Goal: Communication & Community: Share content

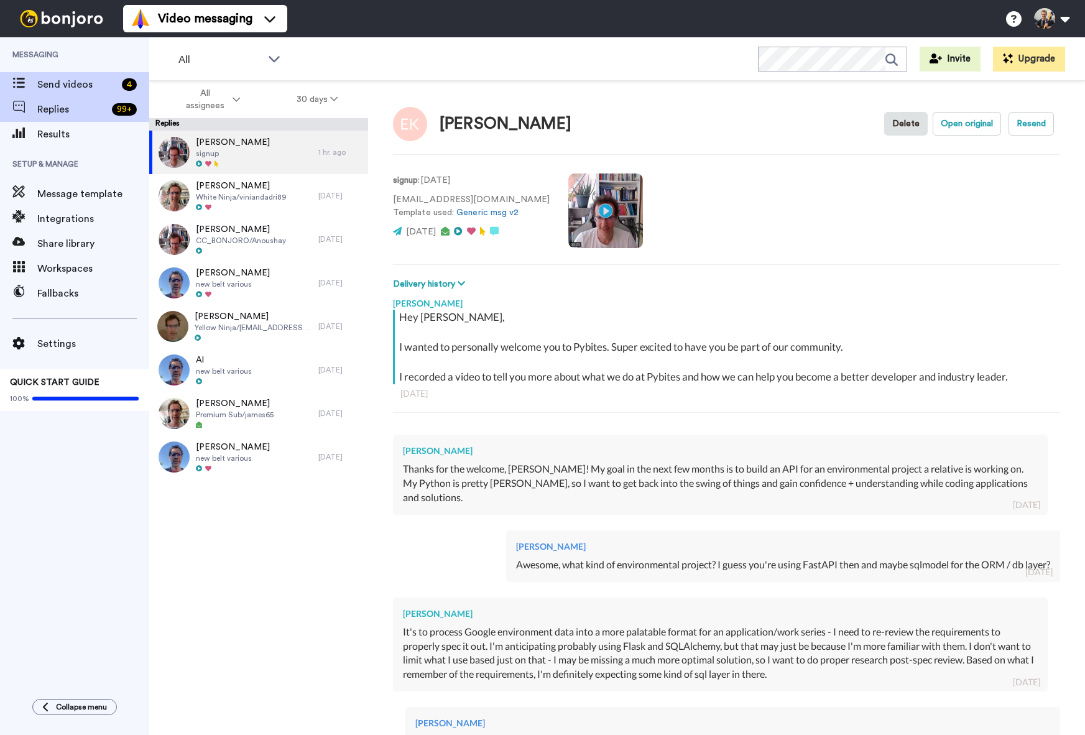
scroll to position [343, 0]
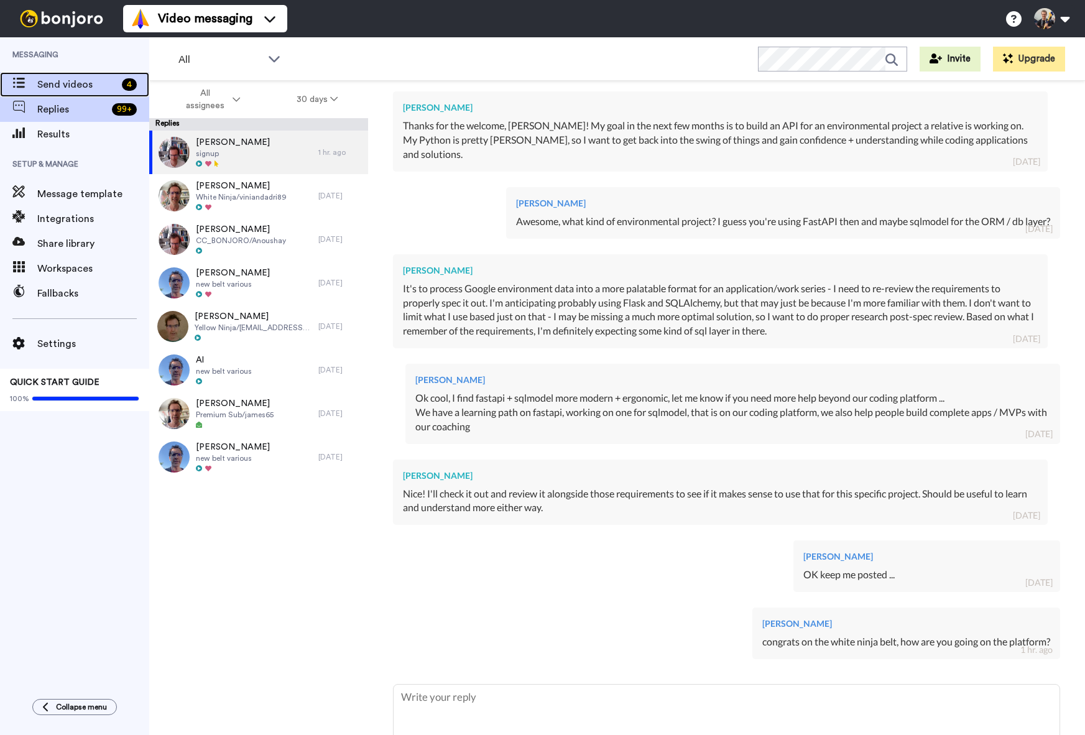
click at [69, 84] on span "Send videos" at bounding box center [77, 84] width 80 height 15
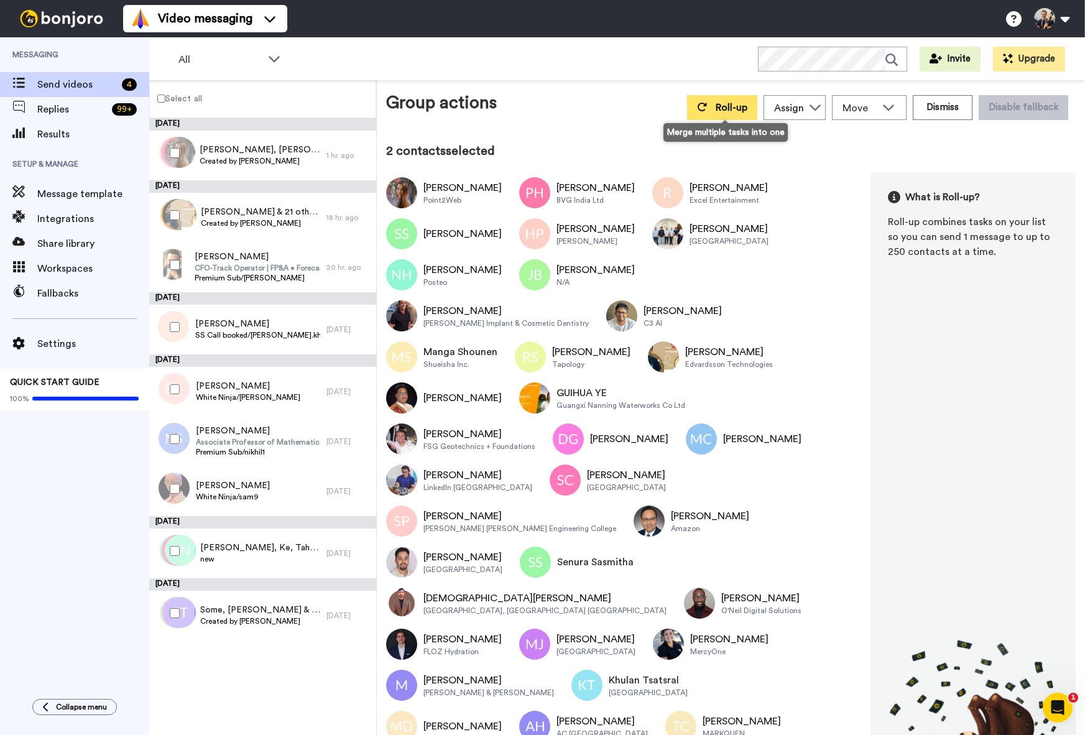
click at [729, 104] on span "Roll-up" at bounding box center [731, 108] width 32 height 10
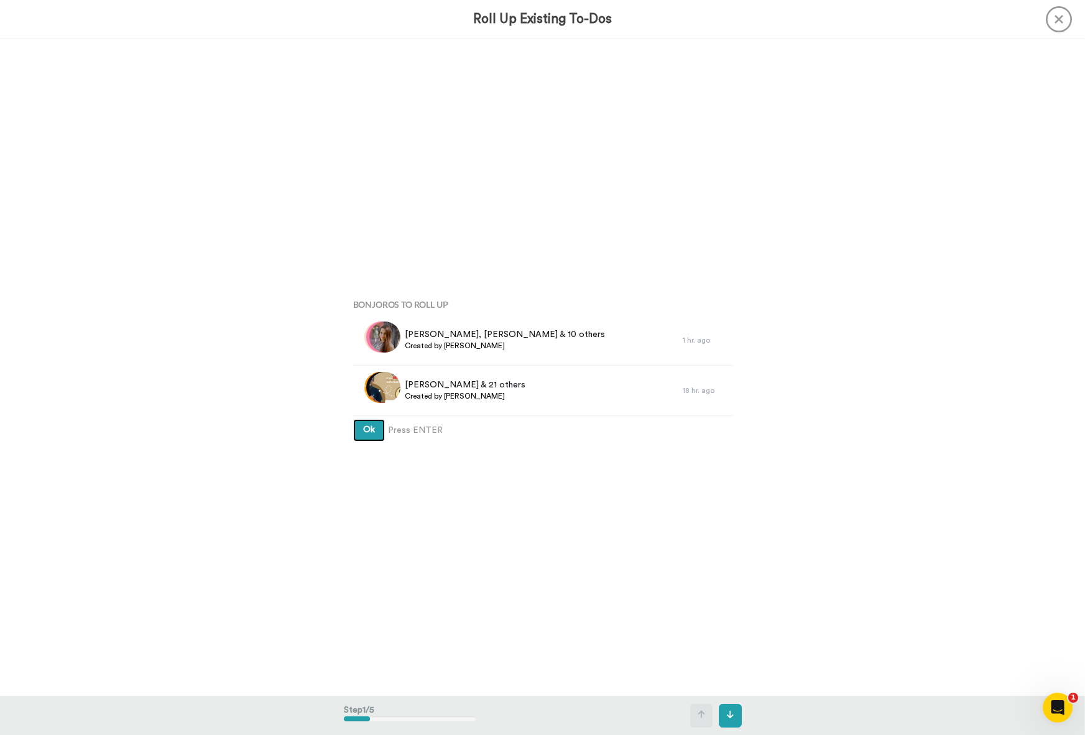
drag, startPoint x: 364, startPoint y: 433, endPoint x: 394, endPoint y: 425, distance: 30.9
click at [365, 433] on span "Ok" at bounding box center [369, 429] width 12 height 9
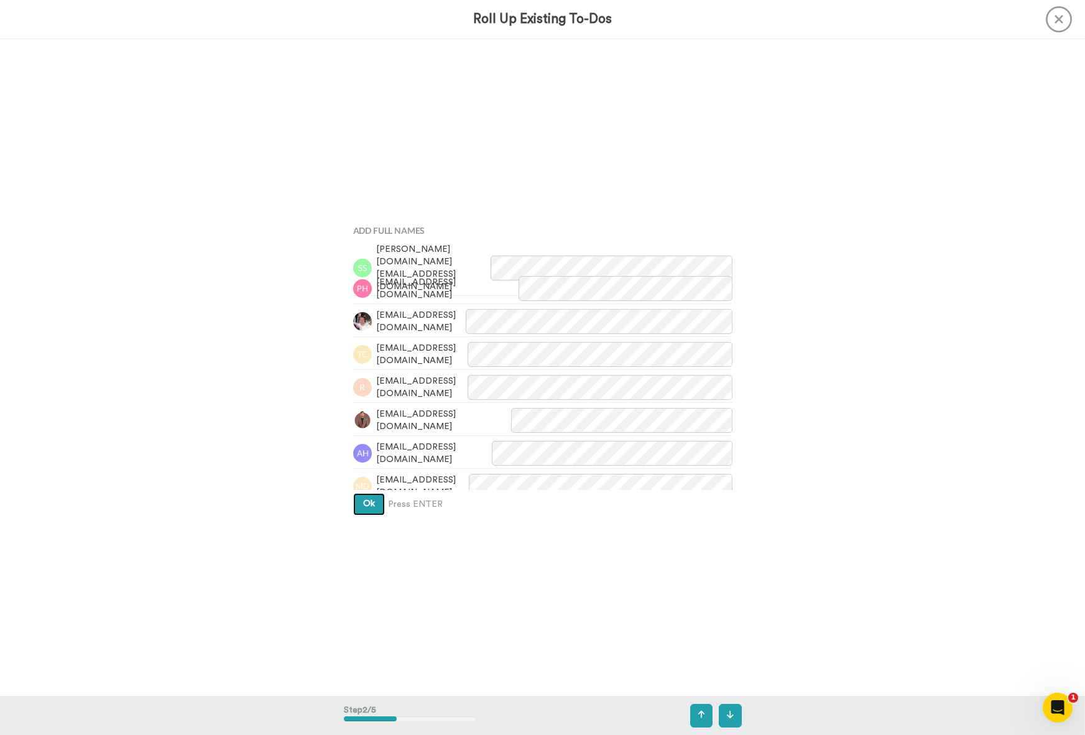
click at [367, 513] on button "Ok" at bounding box center [369, 504] width 32 height 22
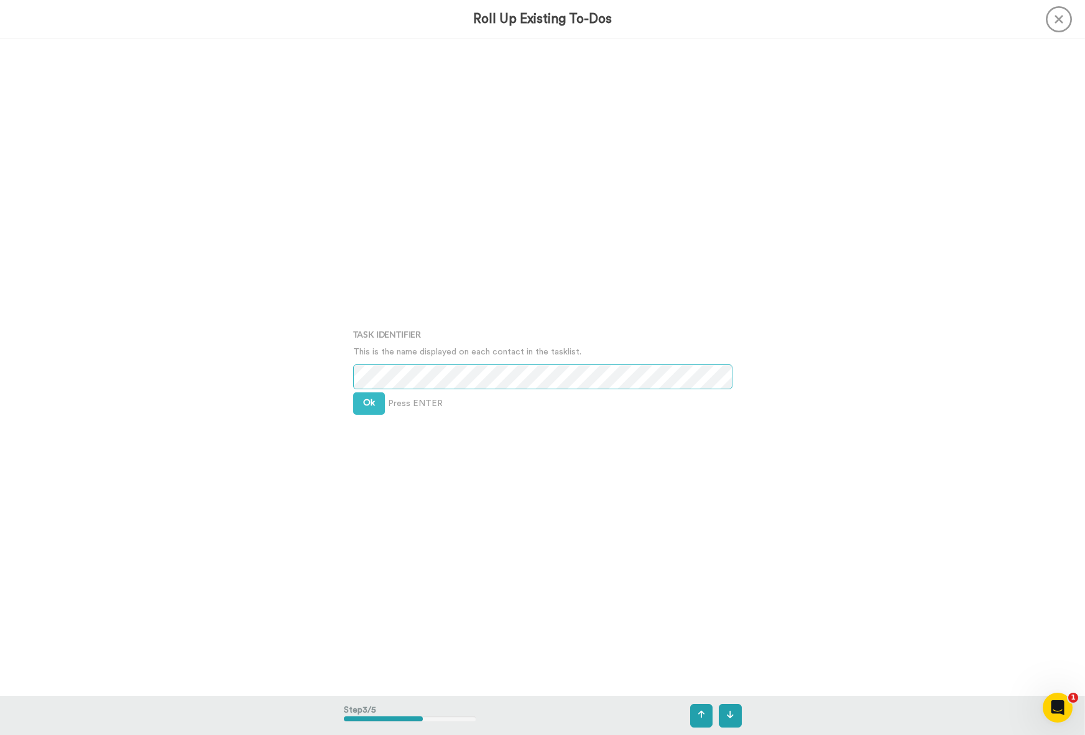
scroll to position [1314, 0]
click at [361, 405] on button "Ok" at bounding box center [369, 401] width 32 height 22
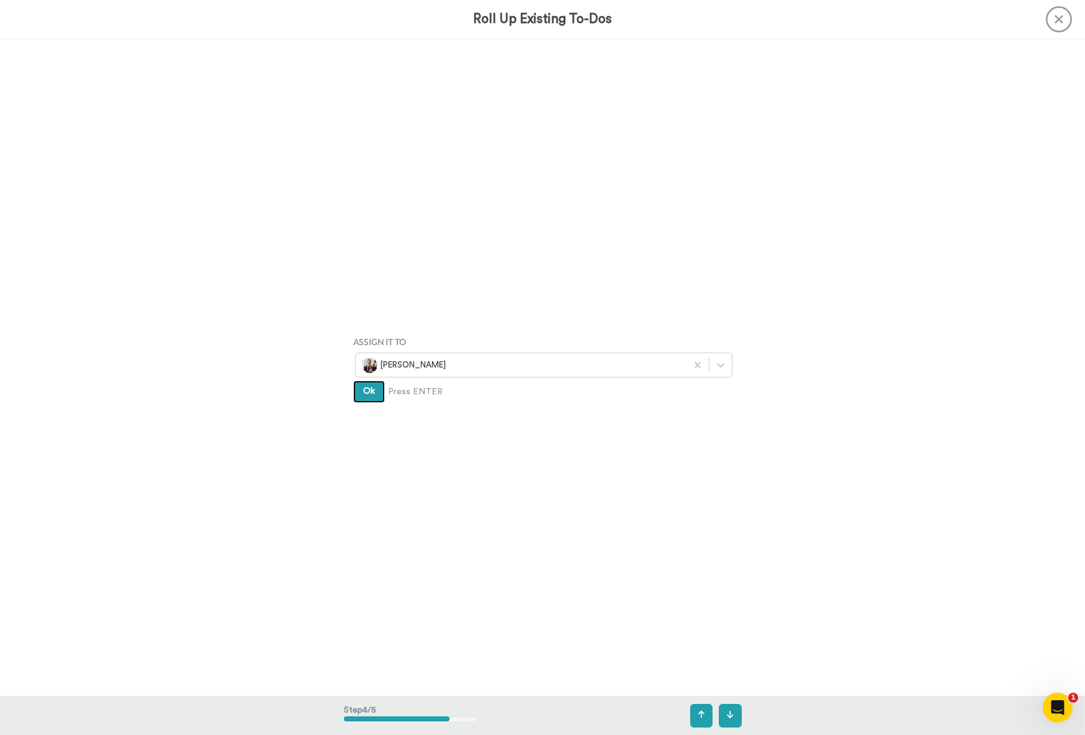
drag, startPoint x: 368, startPoint y: 389, endPoint x: 460, endPoint y: 374, distance: 93.2
click at [368, 388] on span "Ok" at bounding box center [369, 391] width 12 height 9
click at [378, 412] on span "Create" at bounding box center [377, 410] width 28 height 9
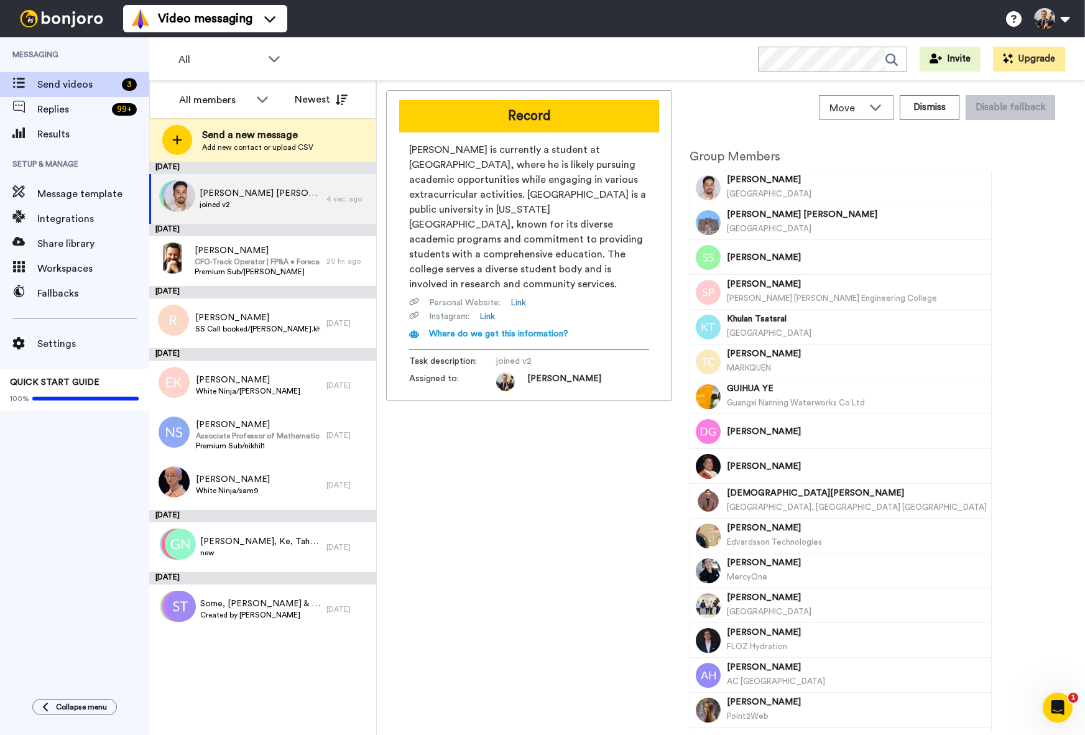
click at [770, 218] on span "Paula Mirelle Ramírez Tesillo" at bounding box center [857, 214] width 260 height 12
click at [291, 330] on span "SS Call booked/r.ash.khalil96" at bounding box center [257, 329] width 125 height 10
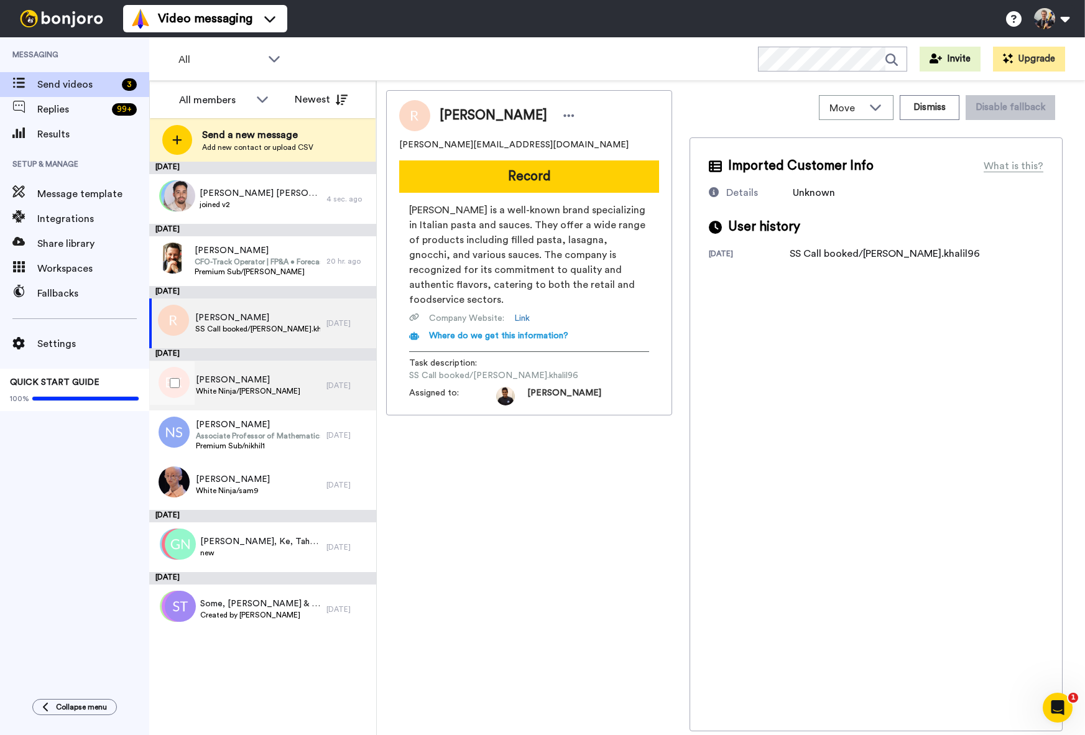
click at [269, 402] on div "Elynor Kamil White Ninja/Elynor-Kamil" at bounding box center [237, 386] width 177 height 50
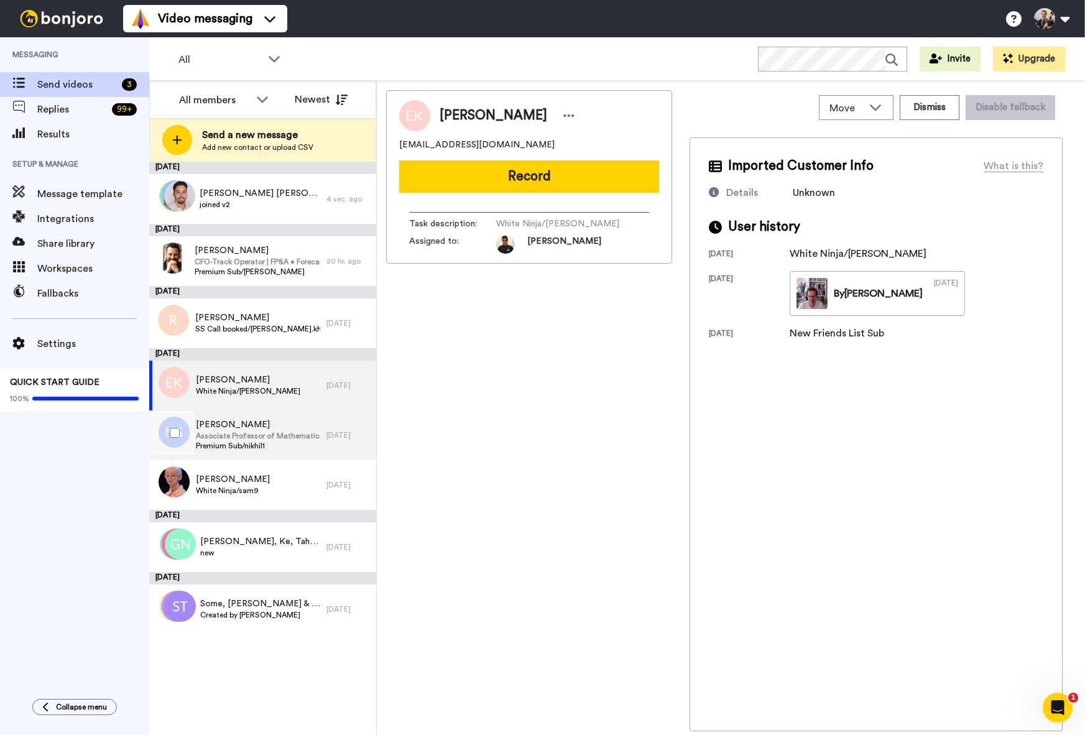
click at [300, 421] on span "[PERSON_NAME]" at bounding box center [258, 424] width 124 height 12
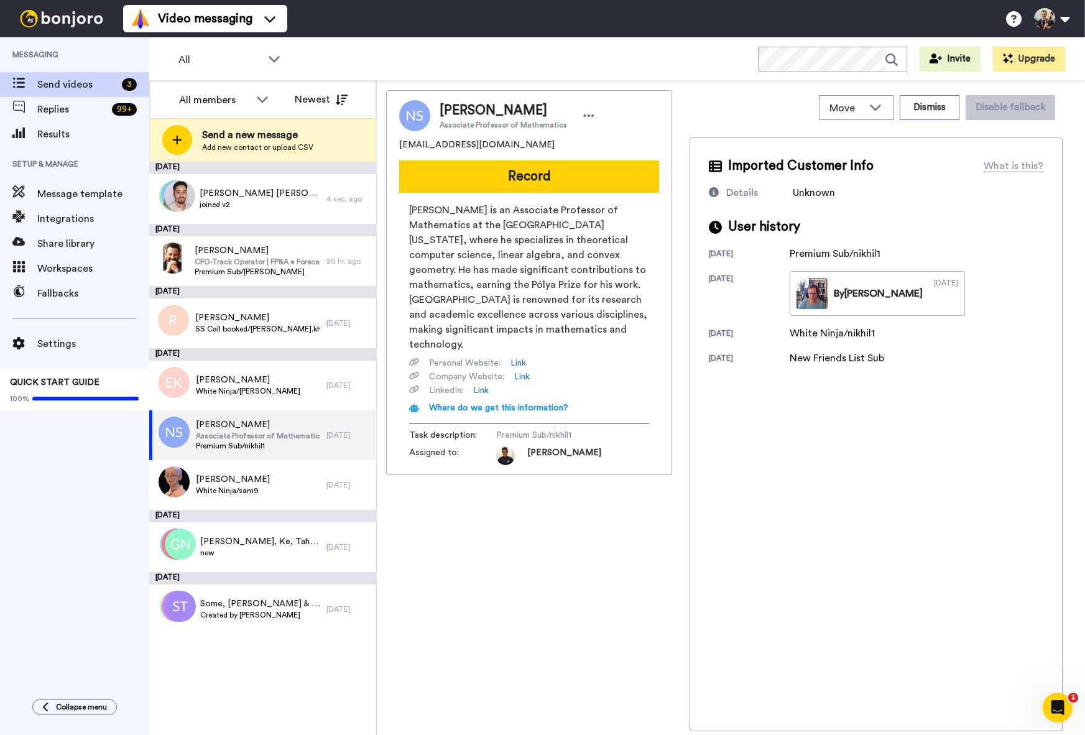
click at [548, 543] on div "Nikhil Srivastava Associate Professor of Mathematics nikhil.srvtava@gmail.com R…" at bounding box center [529, 410] width 286 height 641
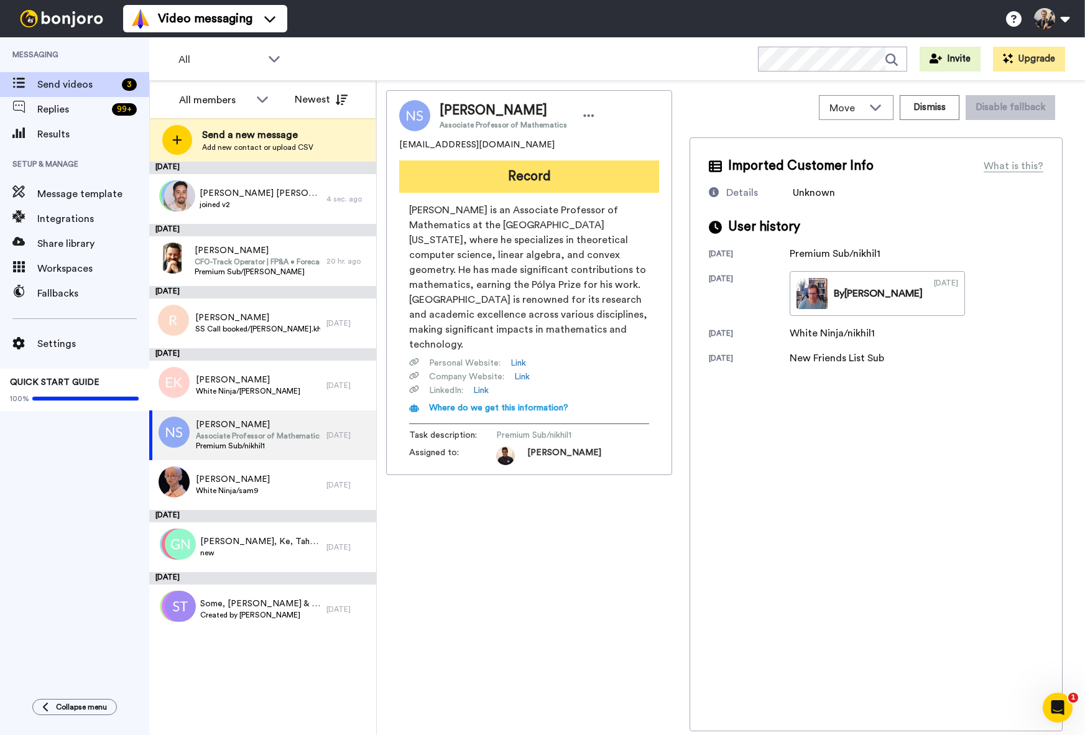
click at [569, 182] on button "Record" at bounding box center [529, 176] width 260 height 32
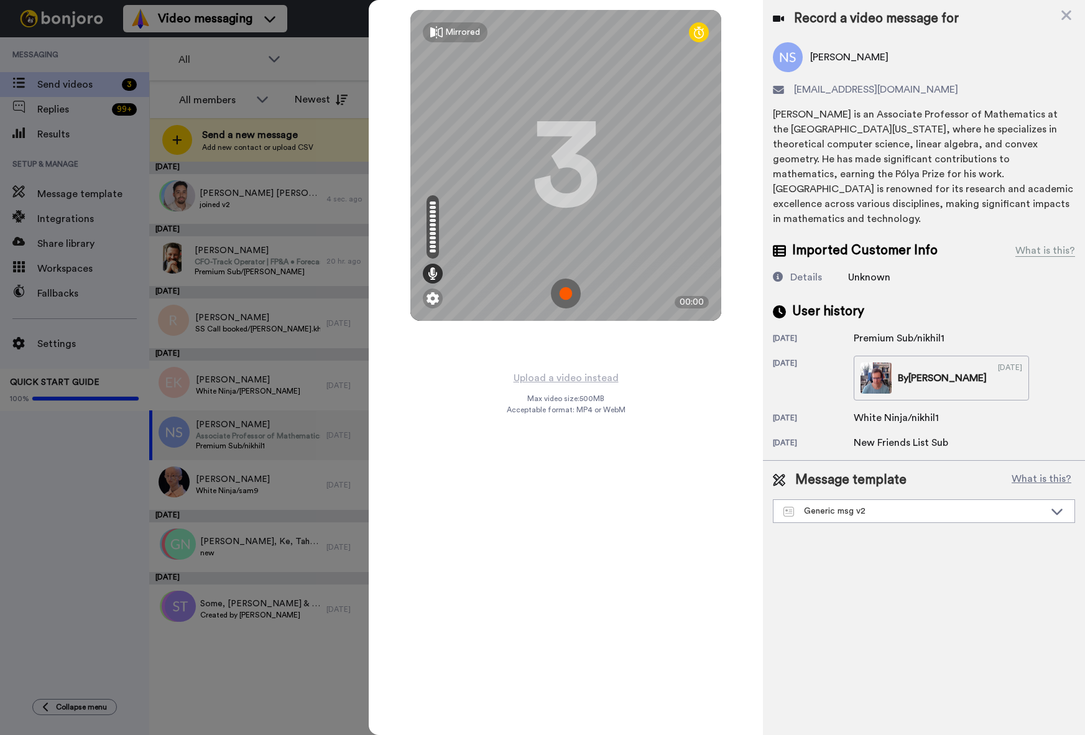
click at [567, 292] on img at bounding box center [566, 293] width 30 height 30
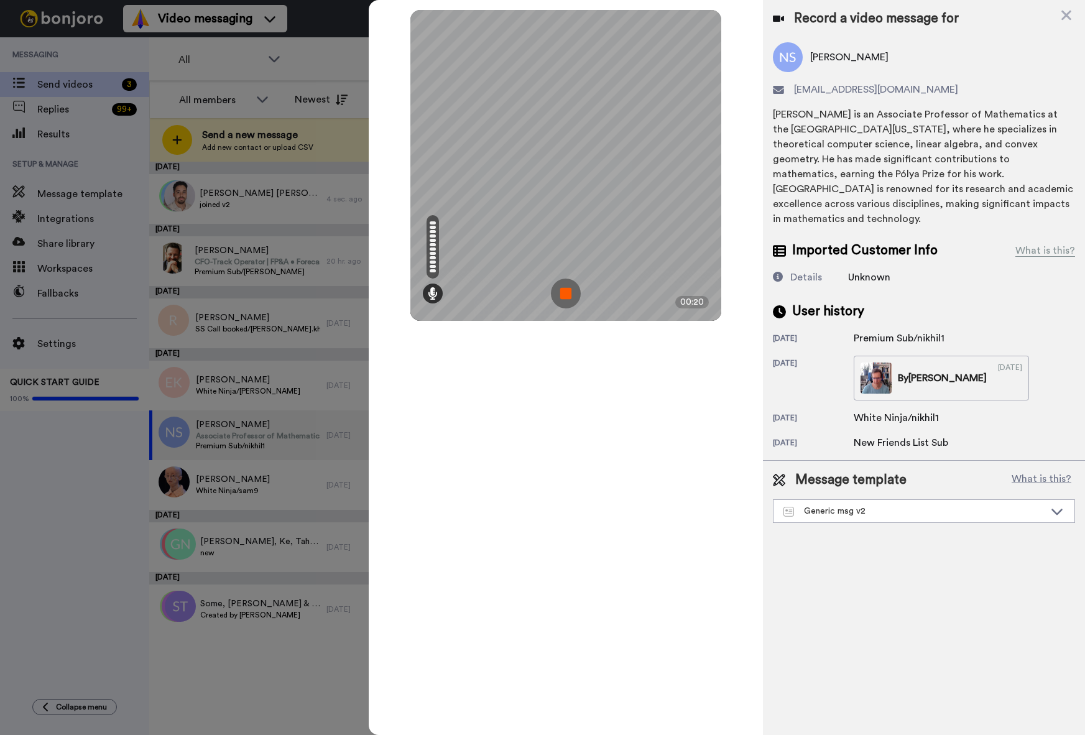
click at [568, 295] on img at bounding box center [566, 293] width 30 height 30
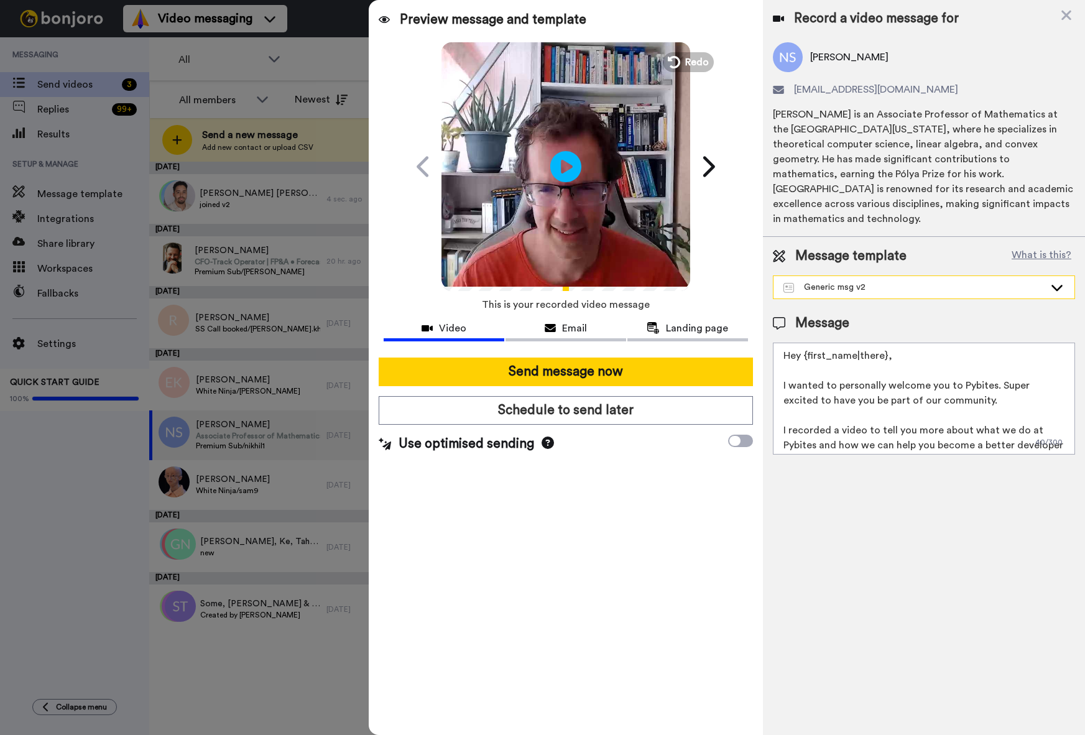
click at [860, 281] on div "Generic msg v2" at bounding box center [913, 287] width 261 height 12
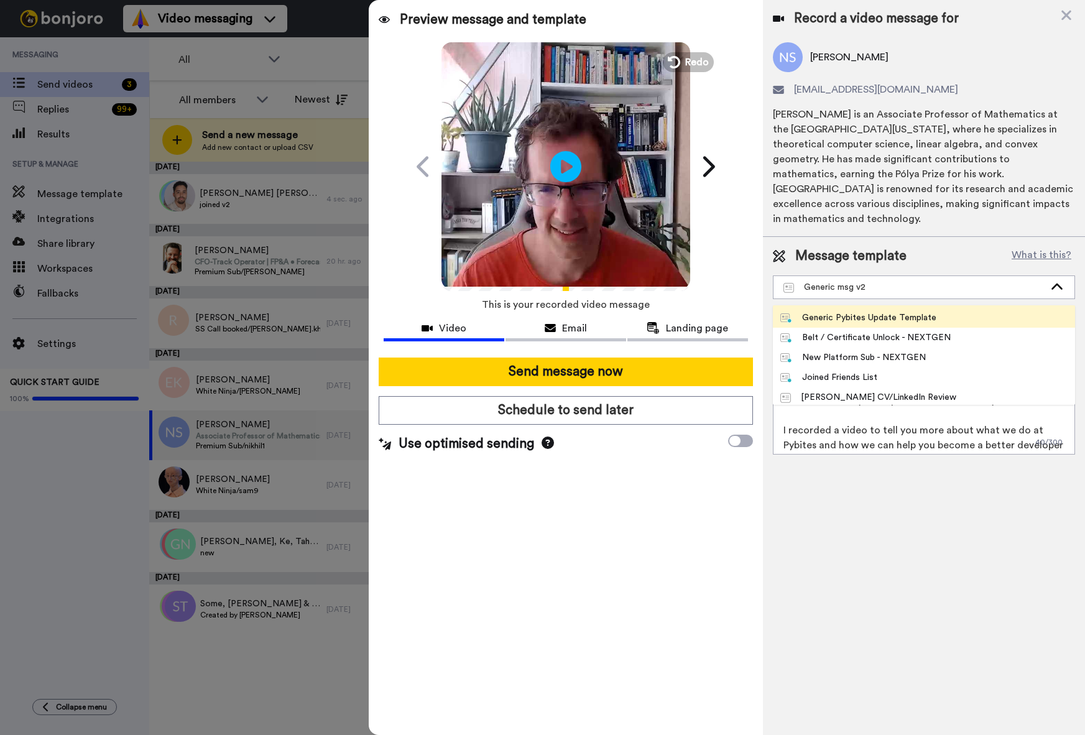
scroll to position [83, 0]
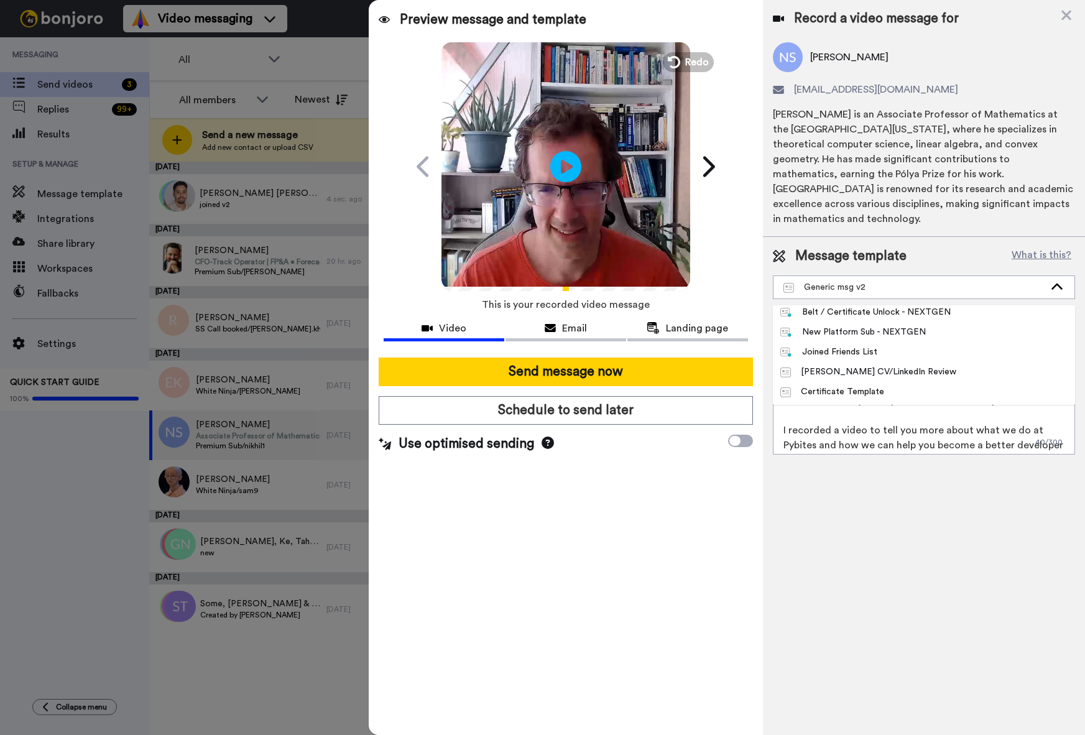
click at [837, 326] on div "New Platform Sub - NEXTGEN" at bounding box center [852, 332] width 145 height 12
type textarea "Hey {first_name|there}, Thanks for subscribing to our Bites of Py exercises, ex…"
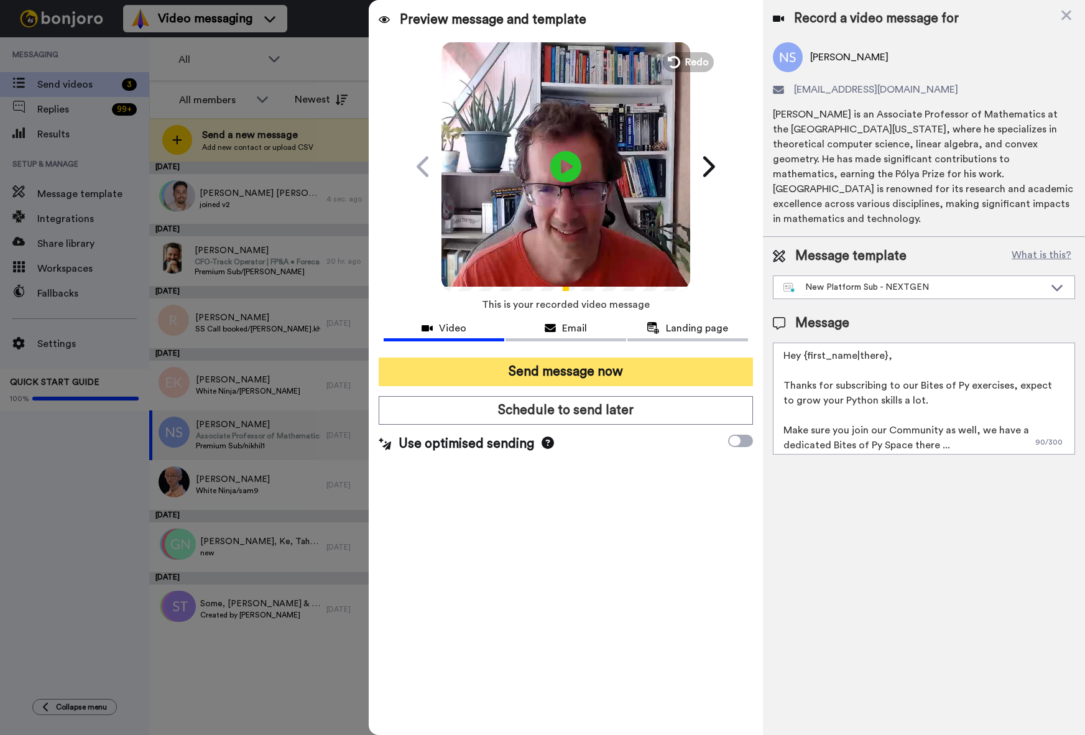
click at [631, 377] on button "Send message now" at bounding box center [566, 371] width 374 height 29
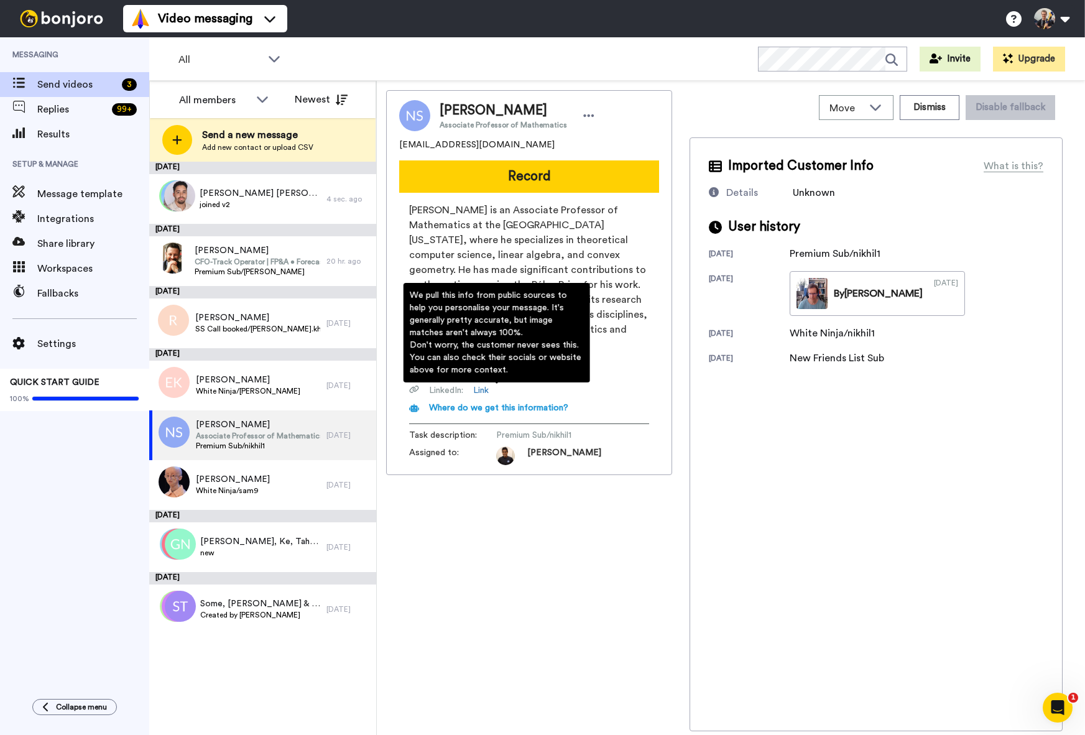
scroll to position [0, 0]
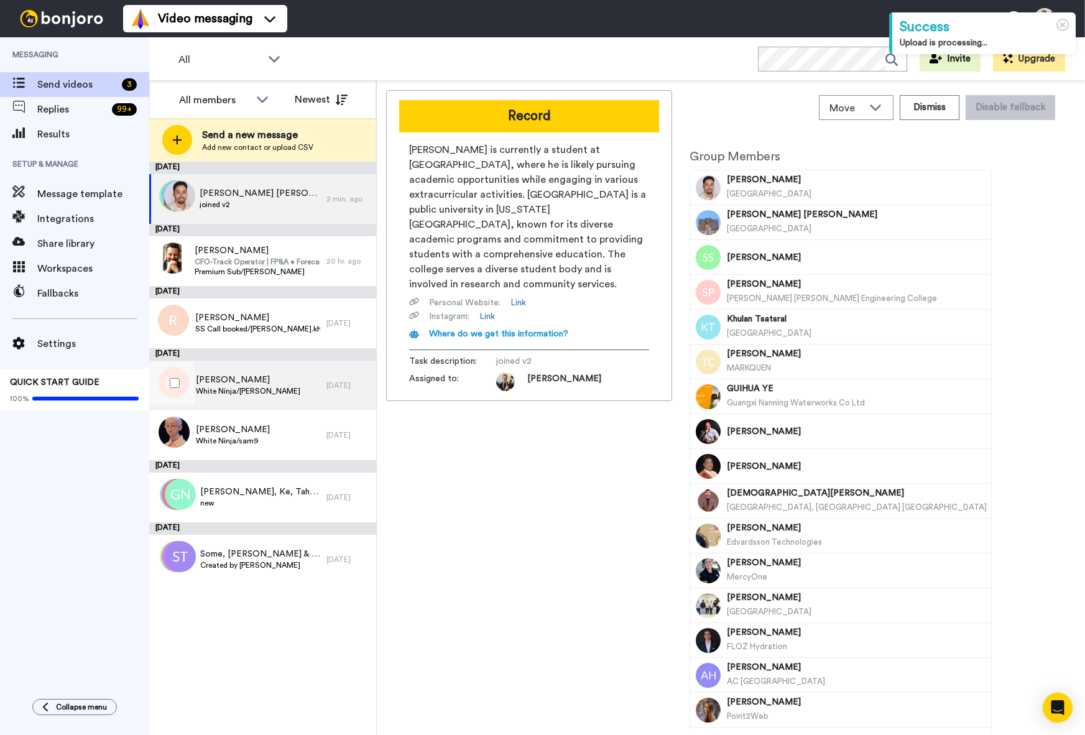
click at [216, 381] on span "[PERSON_NAME]" at bounding box center [248, 380] width 104 height 12
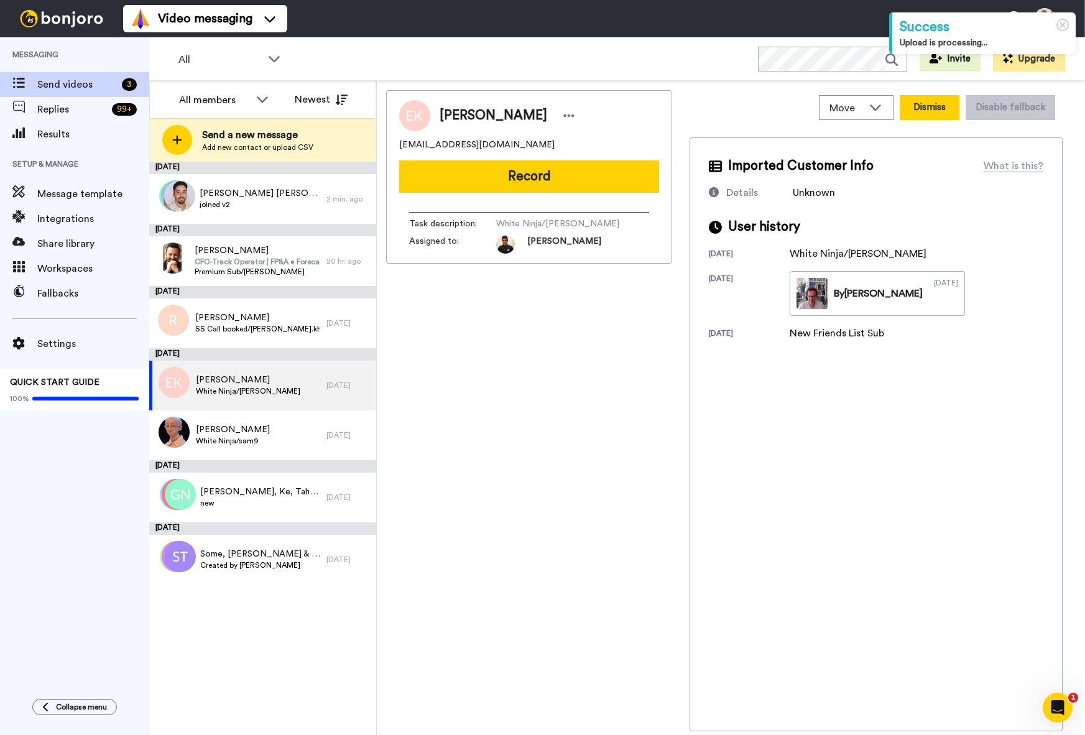
click at [928, 106] on button "Dismiss" at bounding box center [929, 107] width 60 height 25
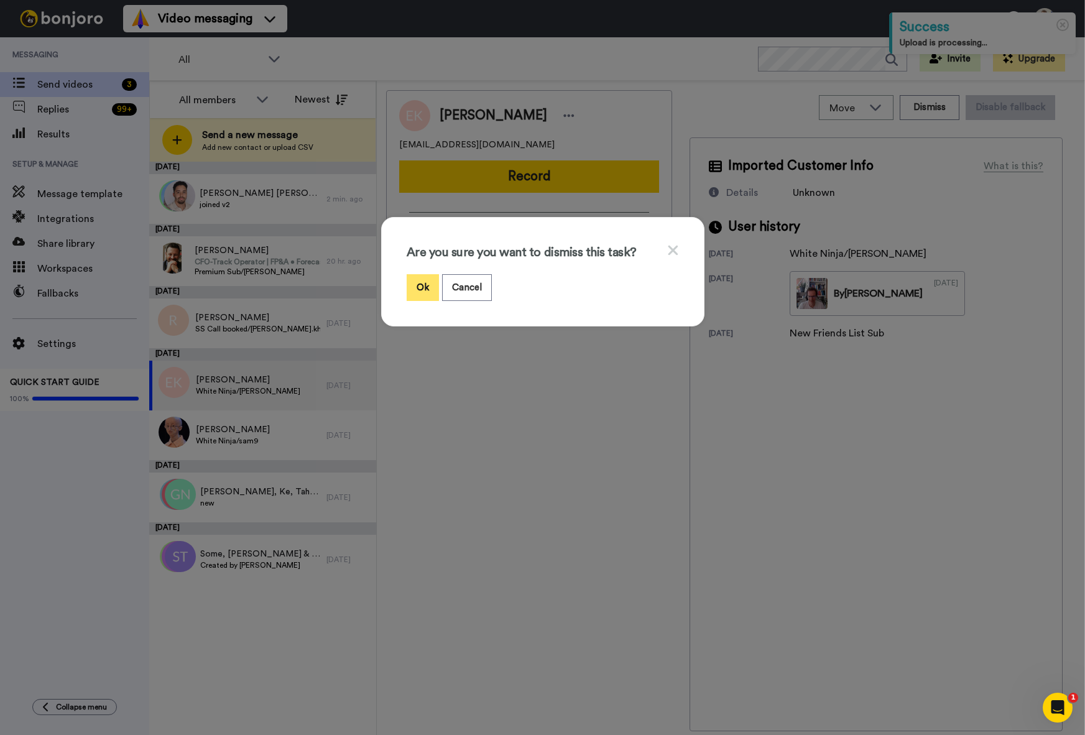
click at [427, 286] on button "Ok" at bounding box center [422, 287] width 32 height 27
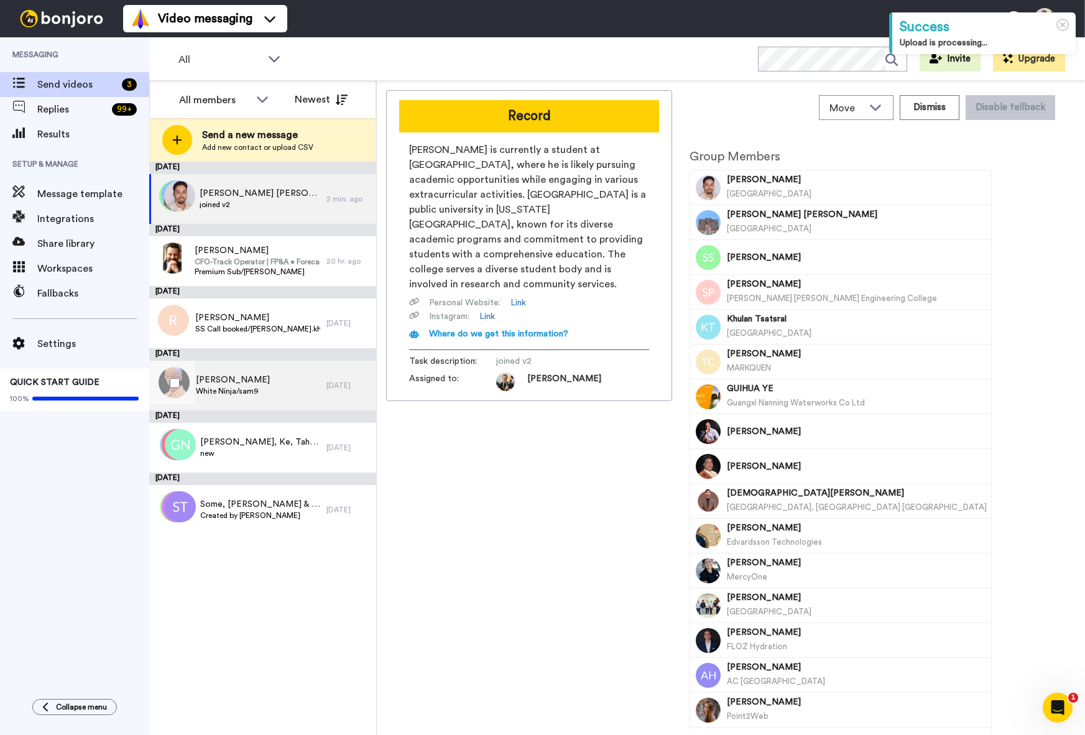
click at [219, 385] on span "[PERSON_NAME]" at bounding box center [233, 380] width 74 height 12
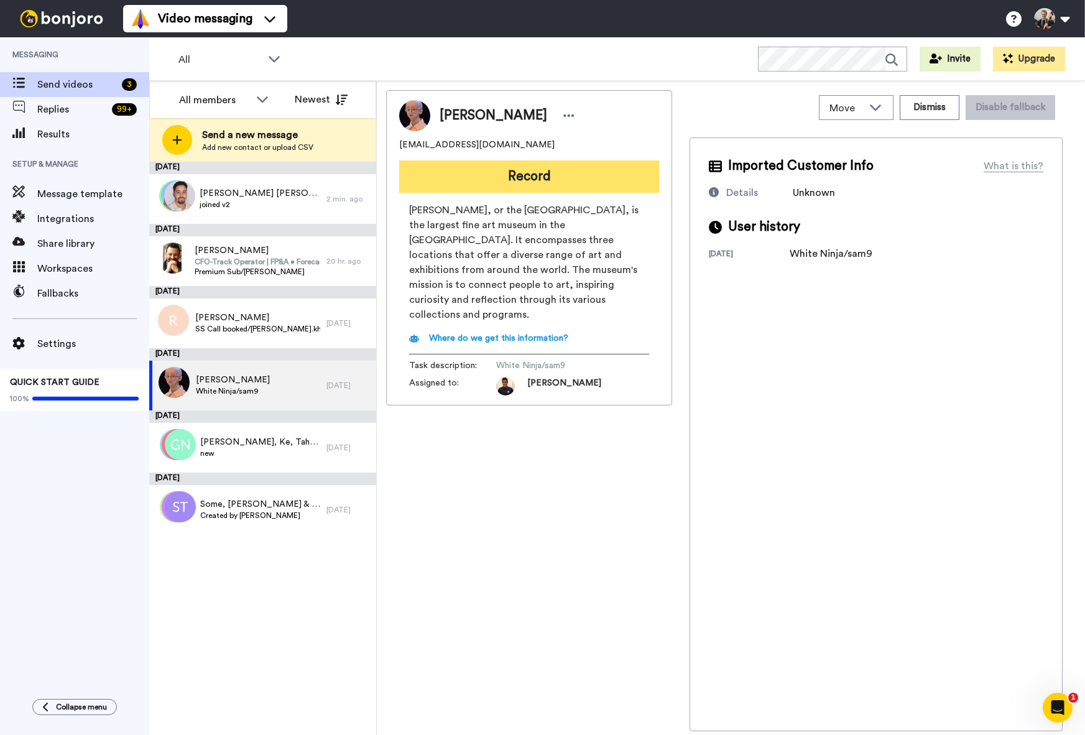
click at [537, 174] on button "Record" at bounding box center [529, 176] width 260 height 32
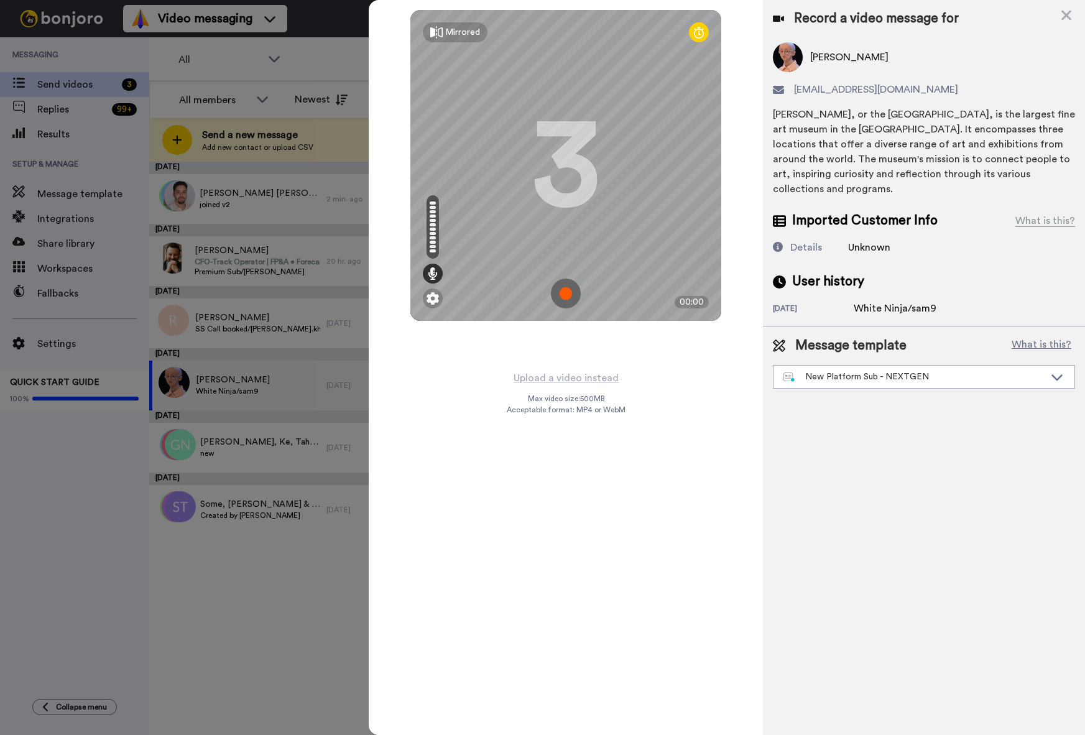
click at [560, 291] on img at bounding box center [566, 293] width 30 height 30
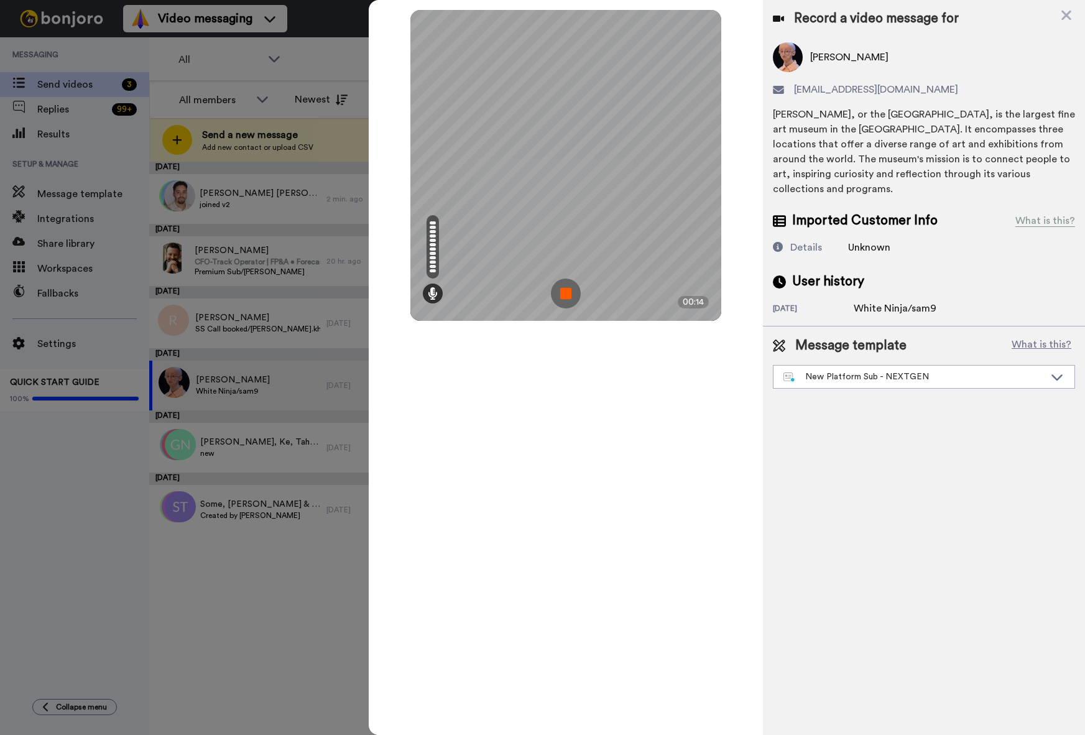
click at [567, 298] on img at bounding box center [566, 293] width 30 height 30
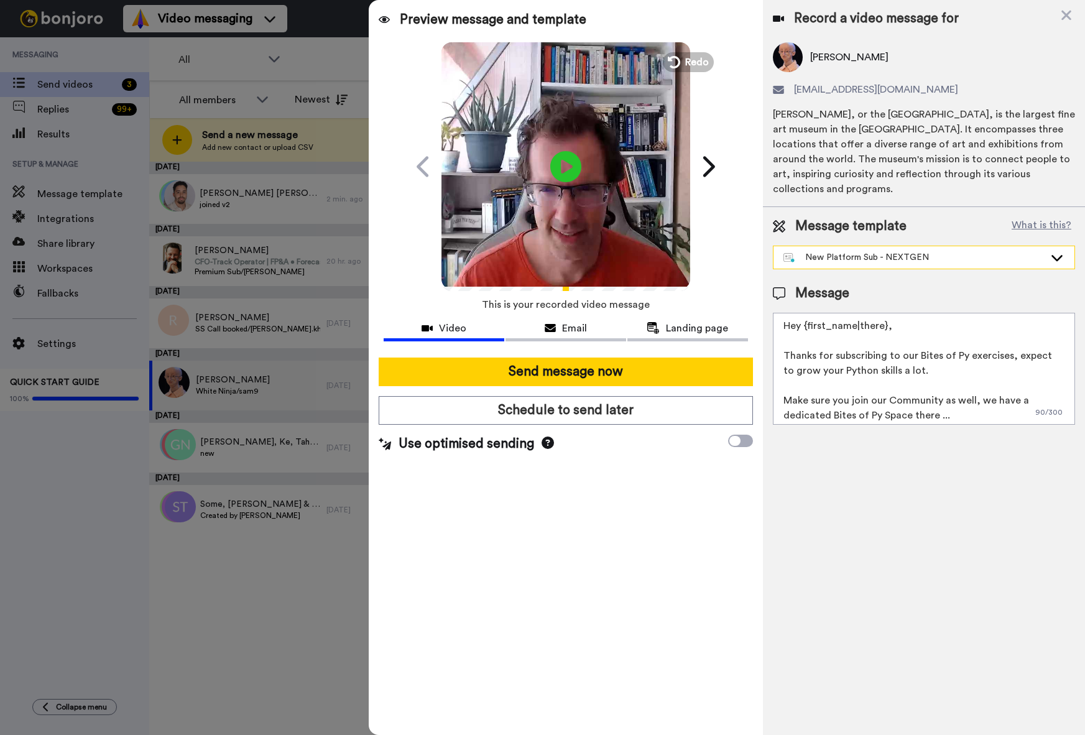
click at [869, 251] on div "New Platform Sub - NEXTGEN" at bounding box center [913, 257] width 261 height 12
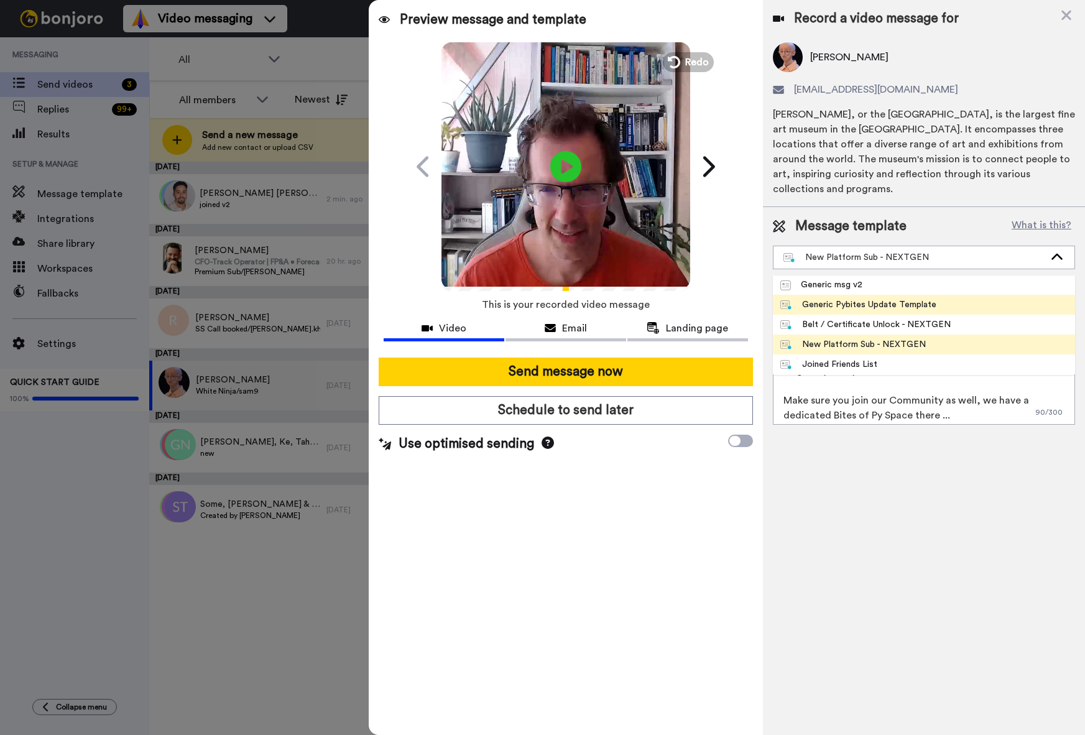
scroll to position [42, 0]
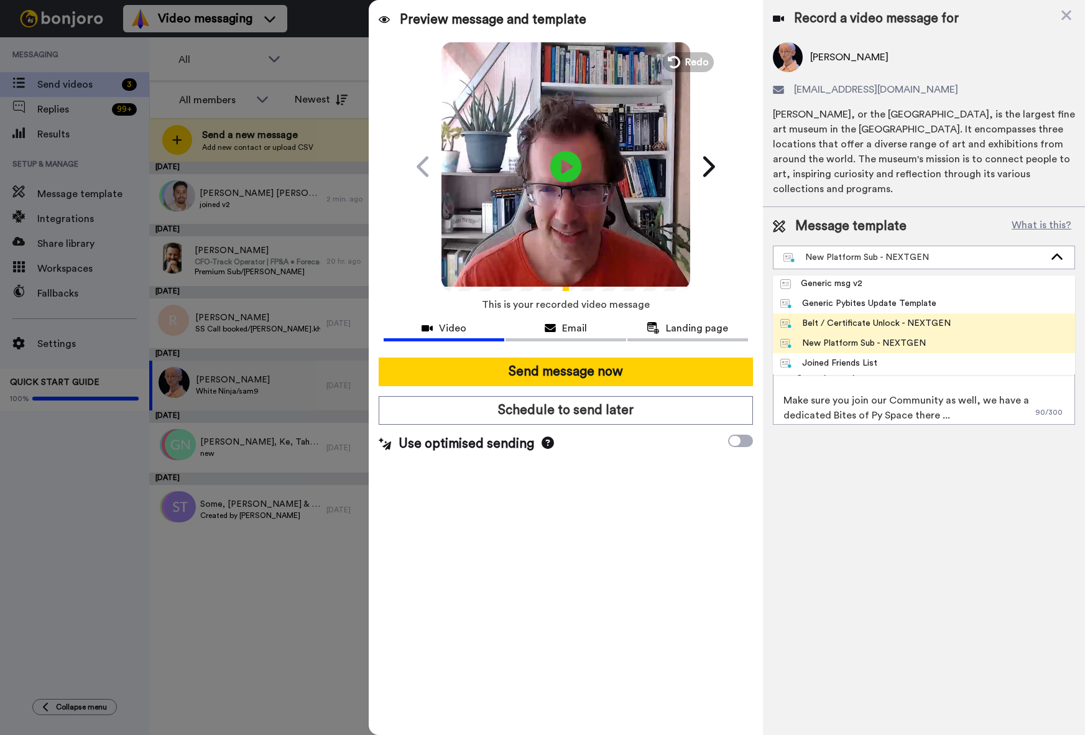
click at [865, 317] on div "Belt / Certificate Unlock - NEXTGEN" at bounding box center [865, 323] width 170 height 12
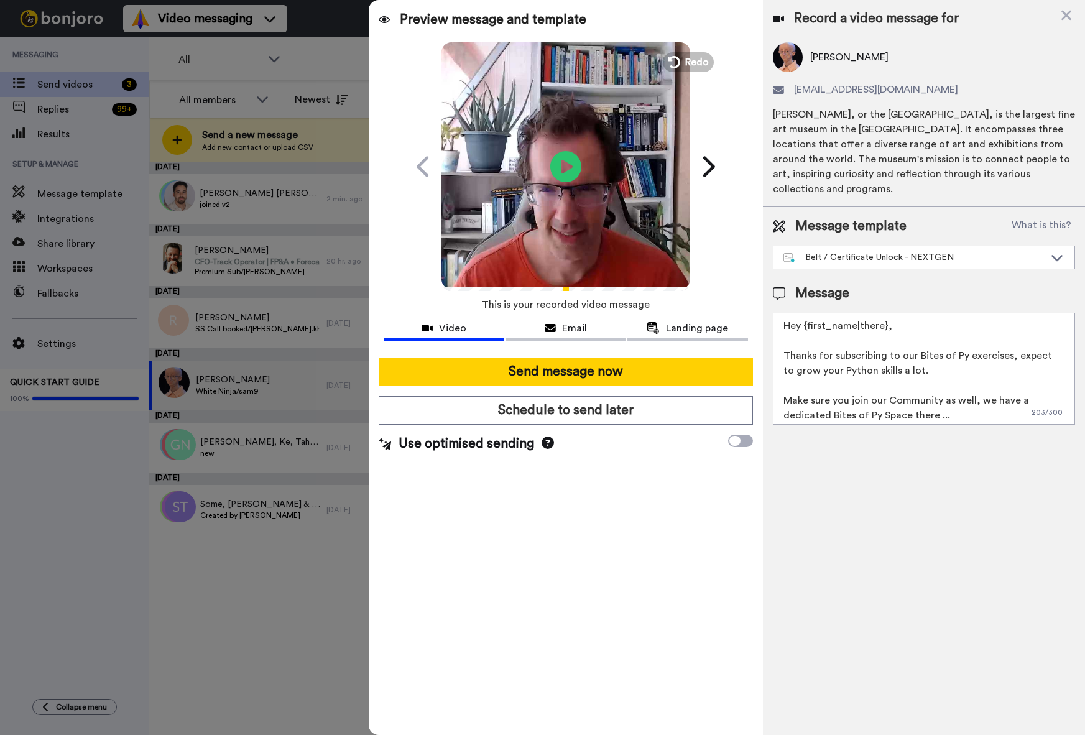
type textarea "Hey {first_name|there}, Congrats on your latest achievement on the Pybites Plat…"
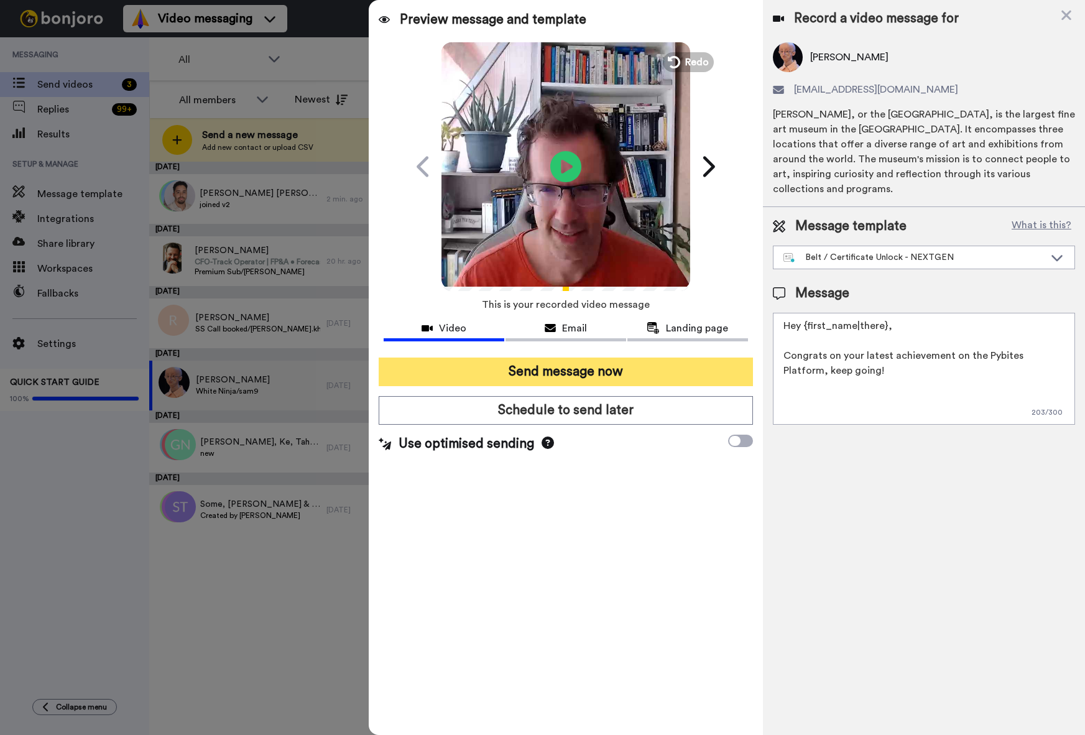
click at [563, 369] on button "Send message now" at bounding box center [566, 371] width 374 height 29
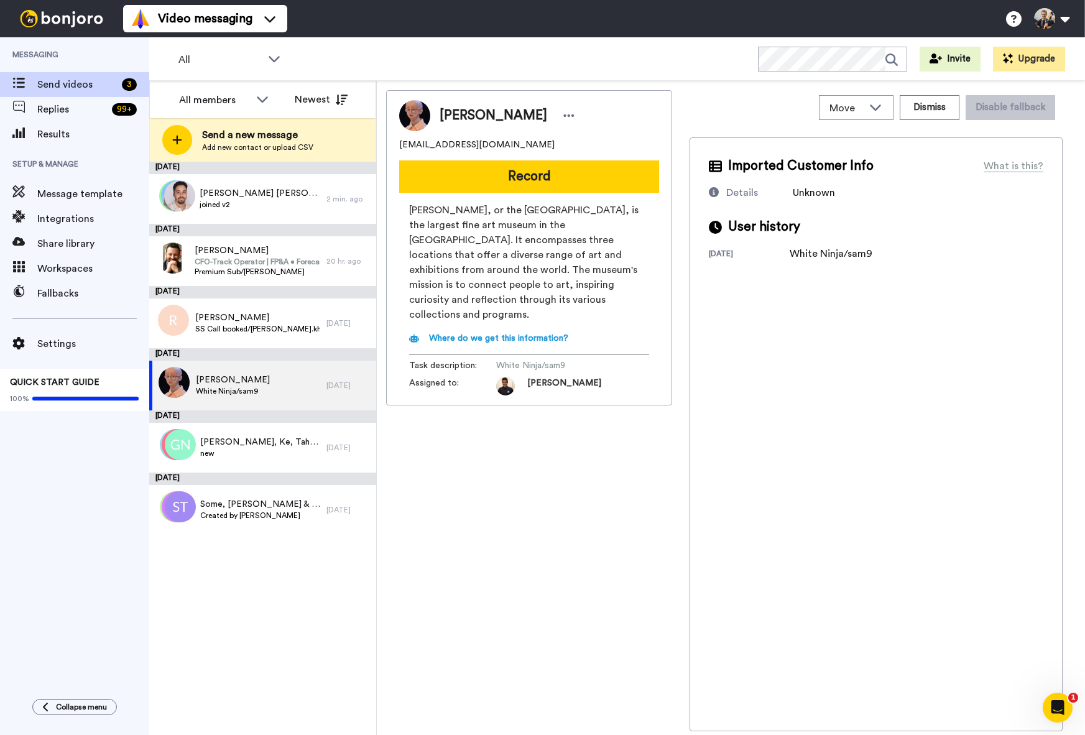
scroll to position [0, 0]
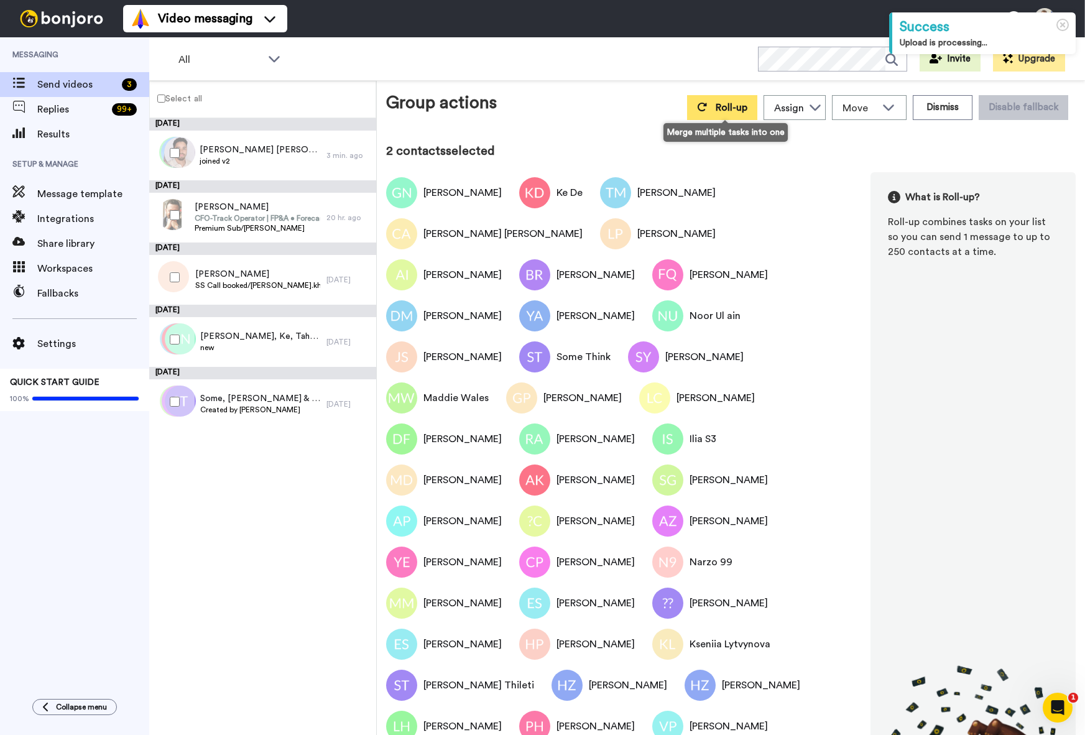
click at [720, 116] on button "Roll-up" at bounding box center [722, 107] width 70 height 25
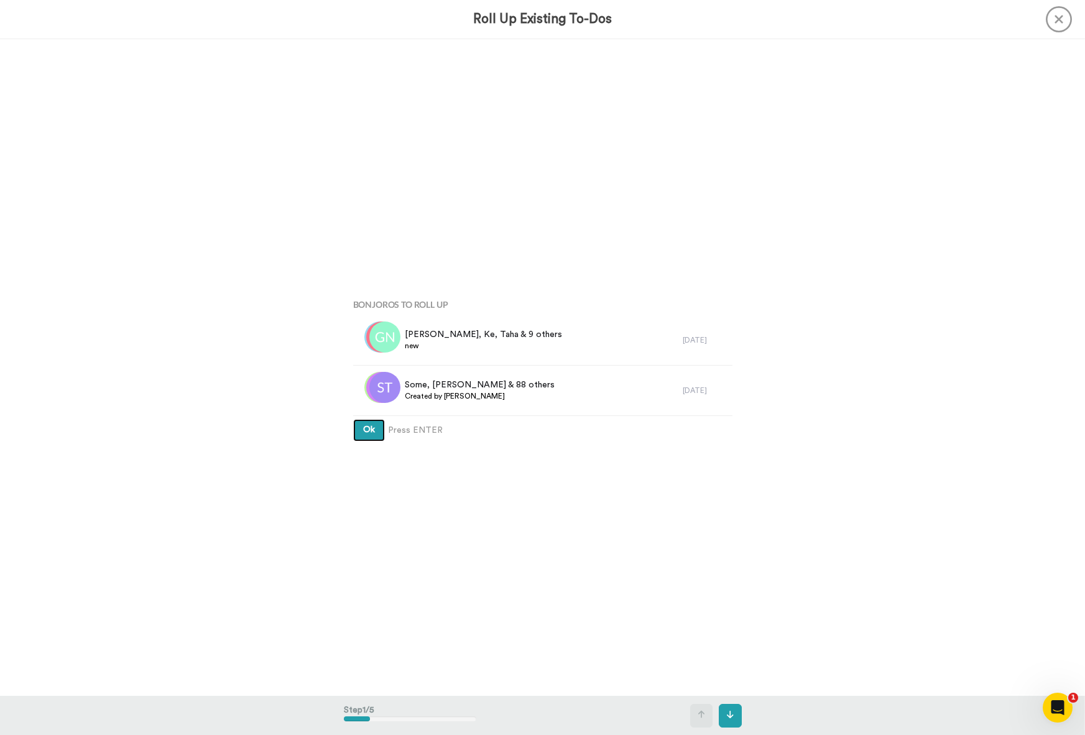
click at [372, 431] on span "Ok" at bounding box center [369, 429] width 12 height 9
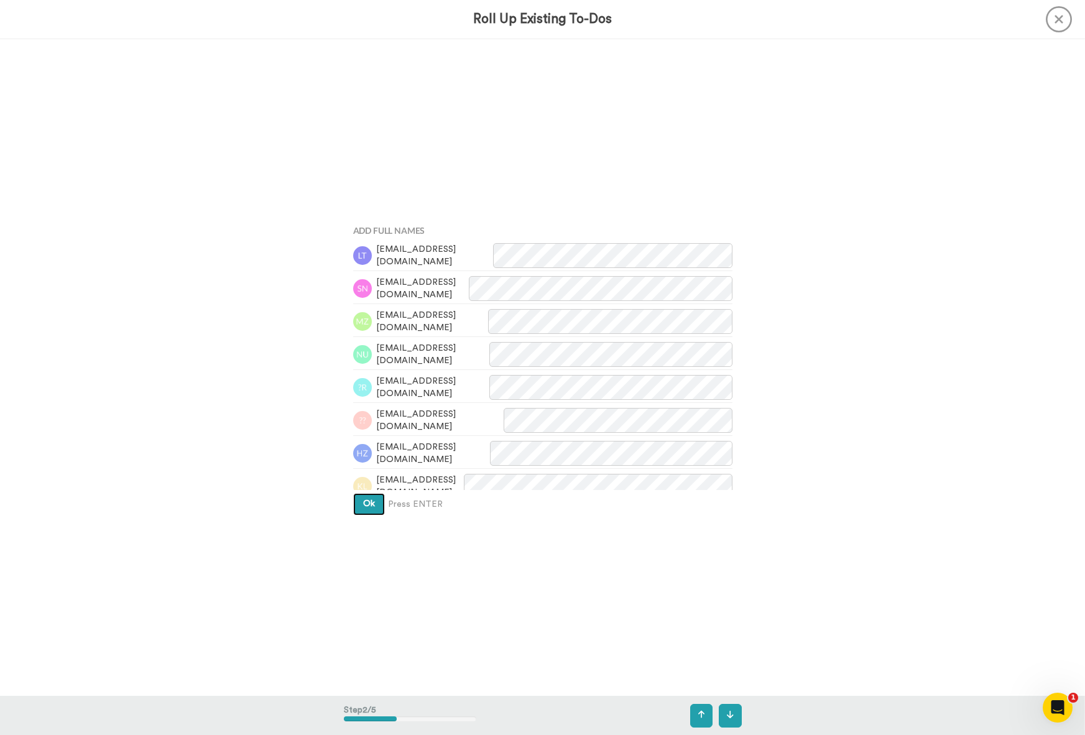
click at [366, 502] on span "Ok" at bounding box center [369, 503] width 12 height 9
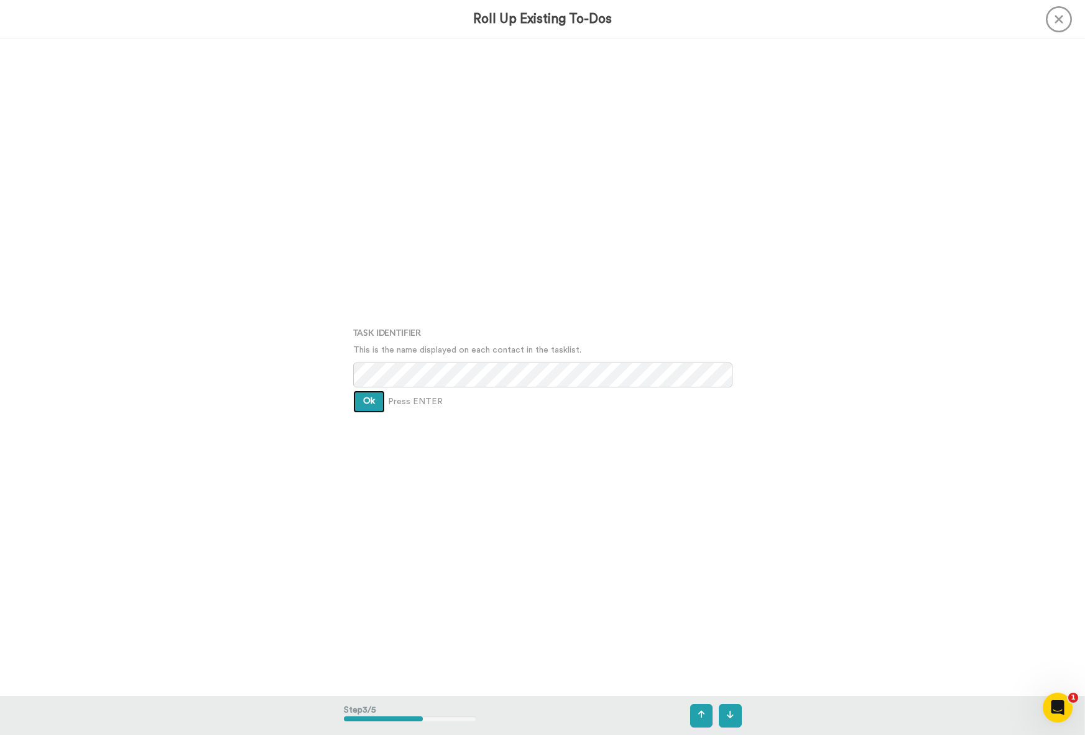
click at [361, 400] on button "Ok" at bounding box center [369, 401] width 32 height 22
click at [362, 398] on button "Ok" at bounding box center [369, 391] width 32 height 22
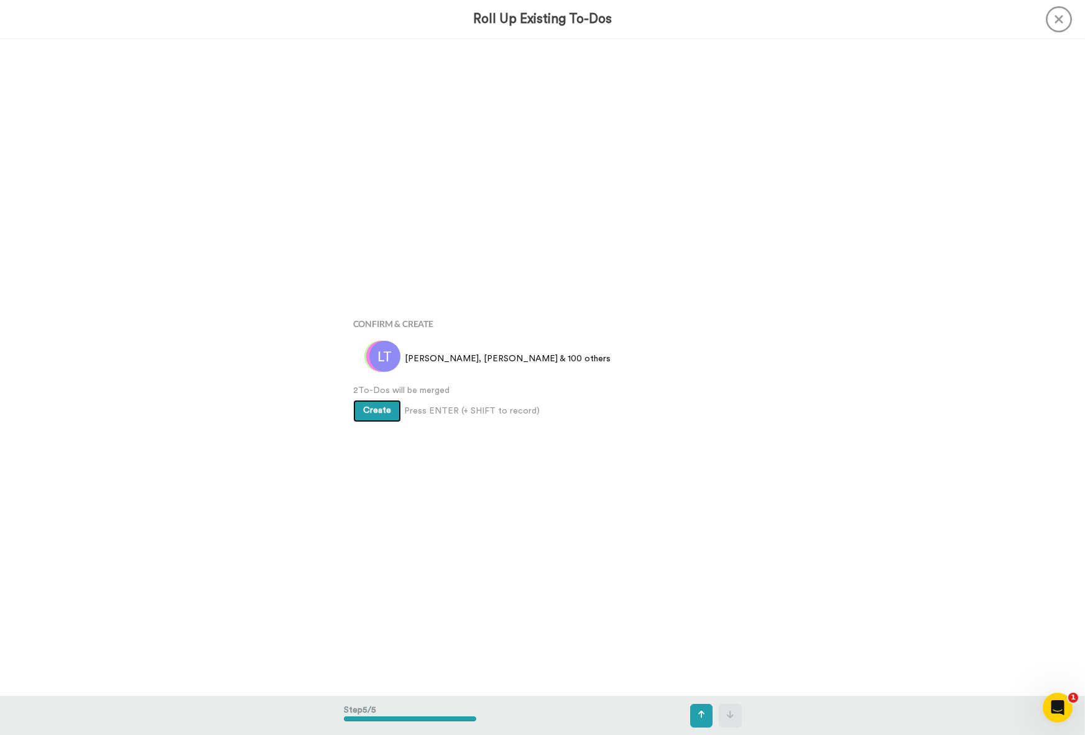
click at [382, 413] on span "Create" at bounding box center [377, 410] width 28 height 9
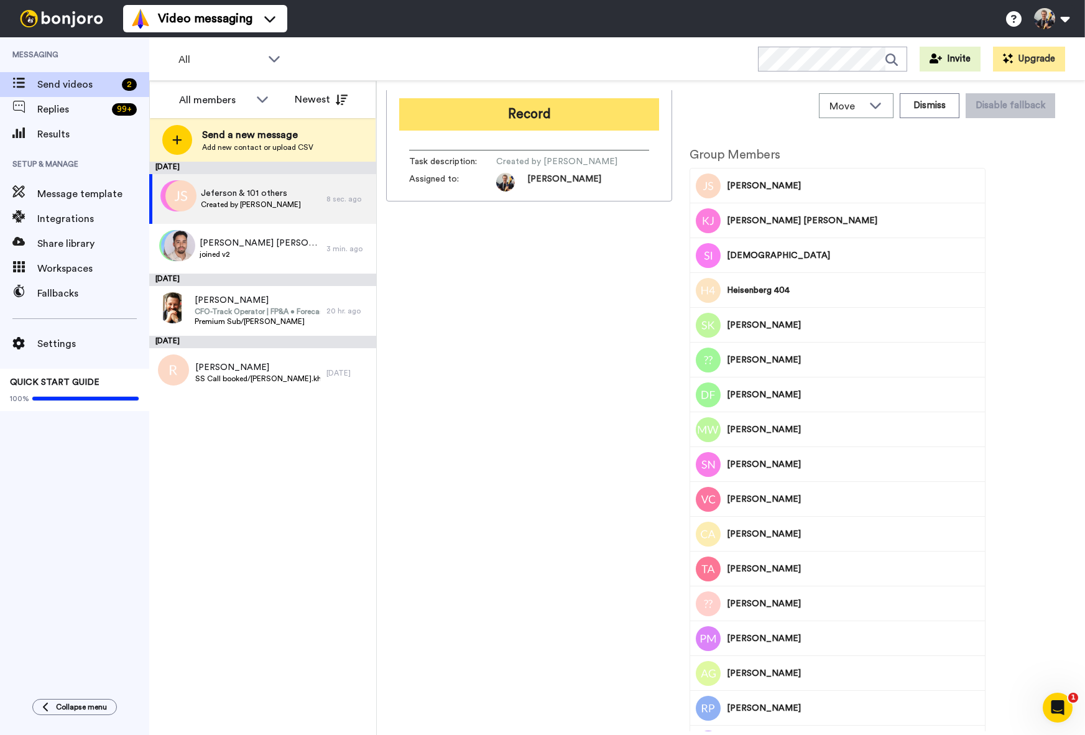
scroll to position [2, 0]
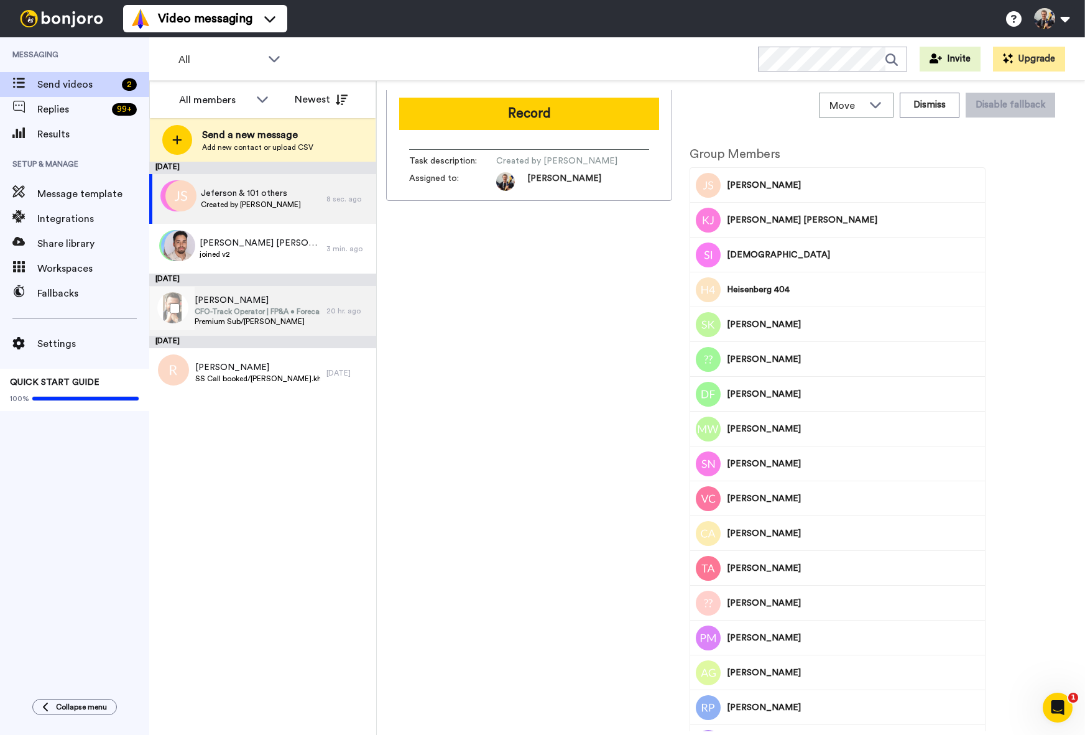
click at [268, 308] on span "CFO-Track Operator | FP&A • Forecasting • Inventory" at bounding box center [258, 311] width 126 height 10
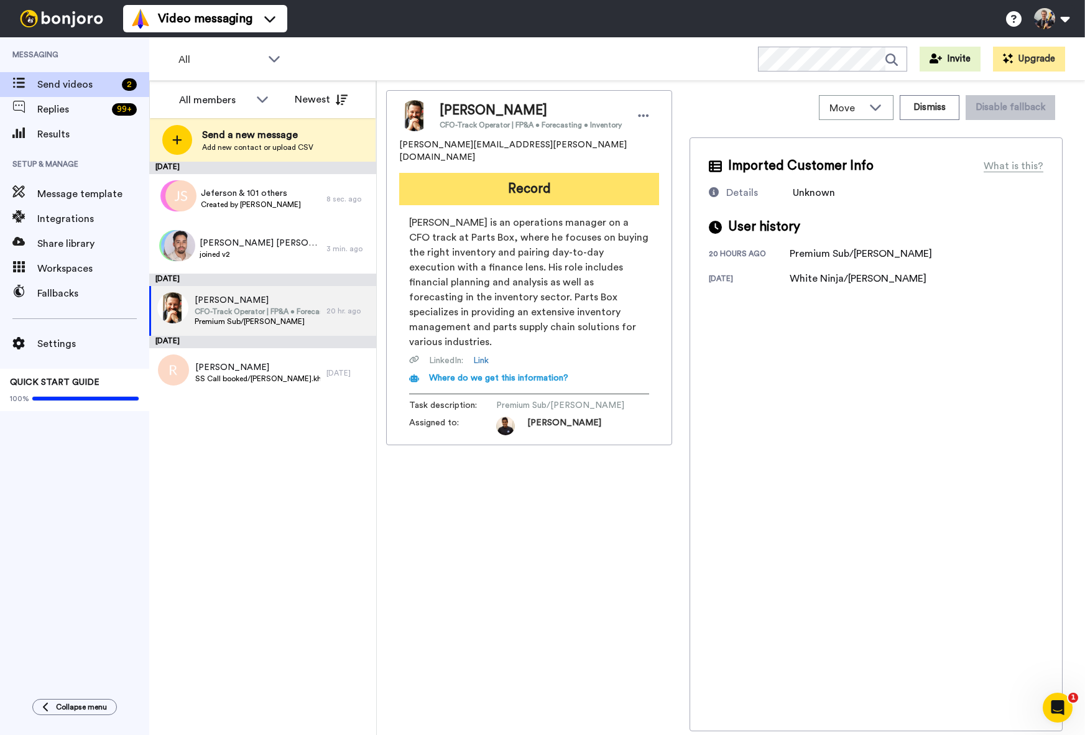
click at [526, 175] on button "Record" at bounding box center [529, 189] width 260 height 32
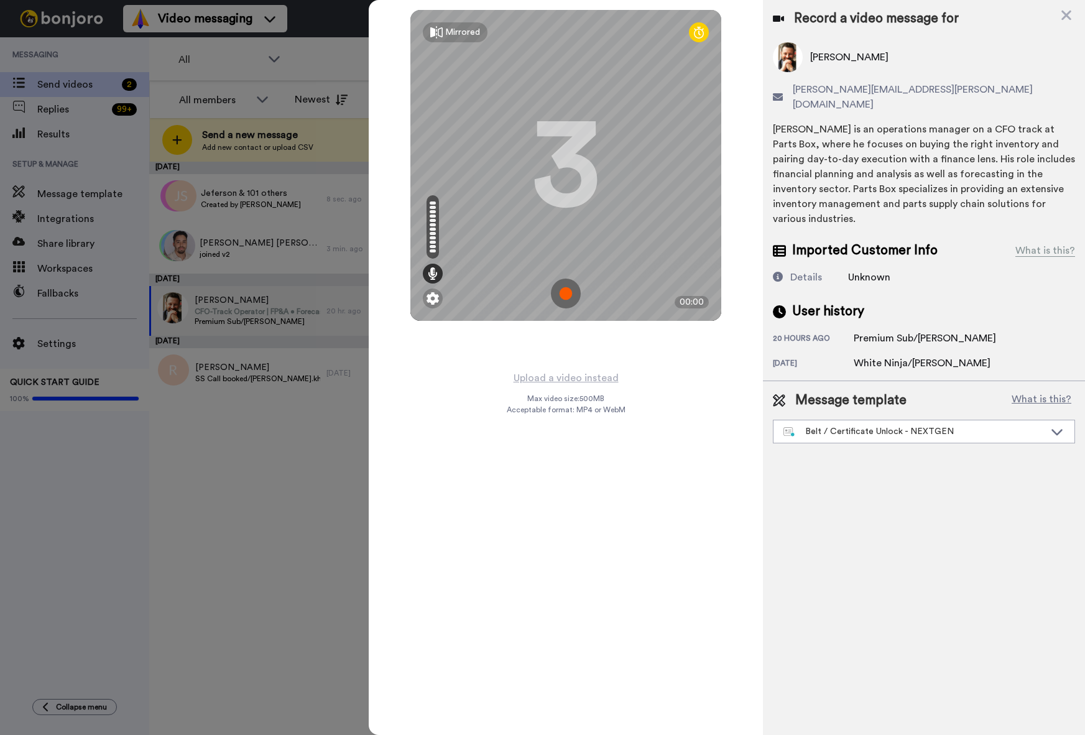
click at [562, 293] on img at bounding box center [566, 293] width 30 height 30
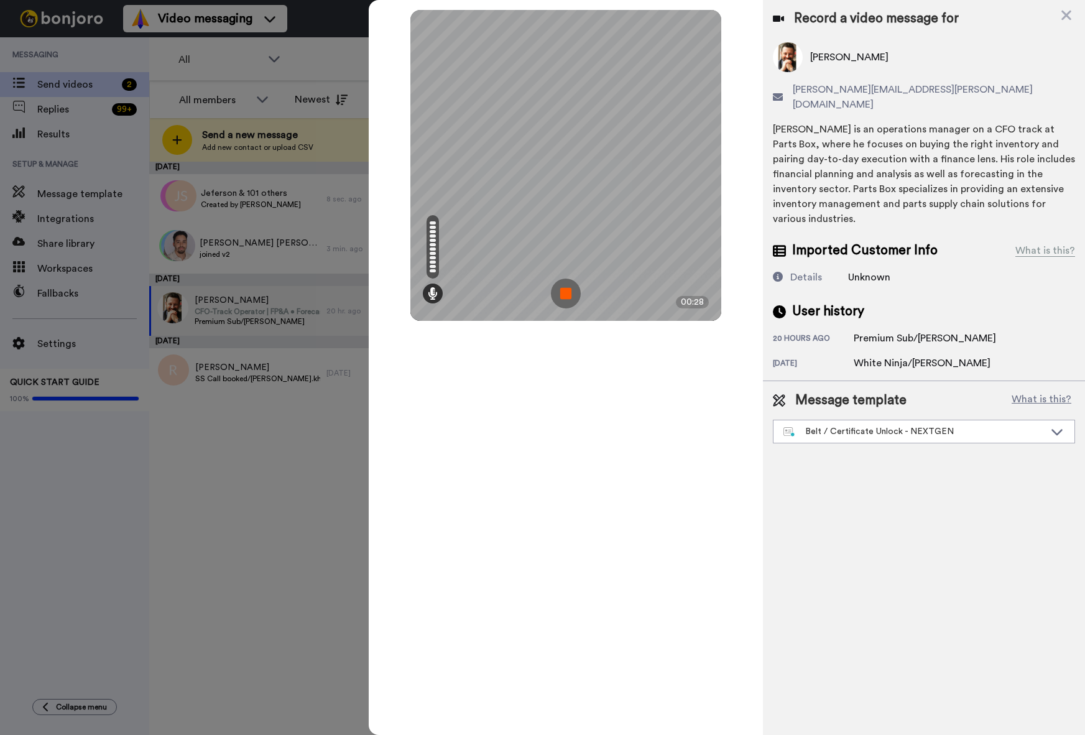
click at [567, 292] on img at bounding box center [566, 293] width 30 height 30
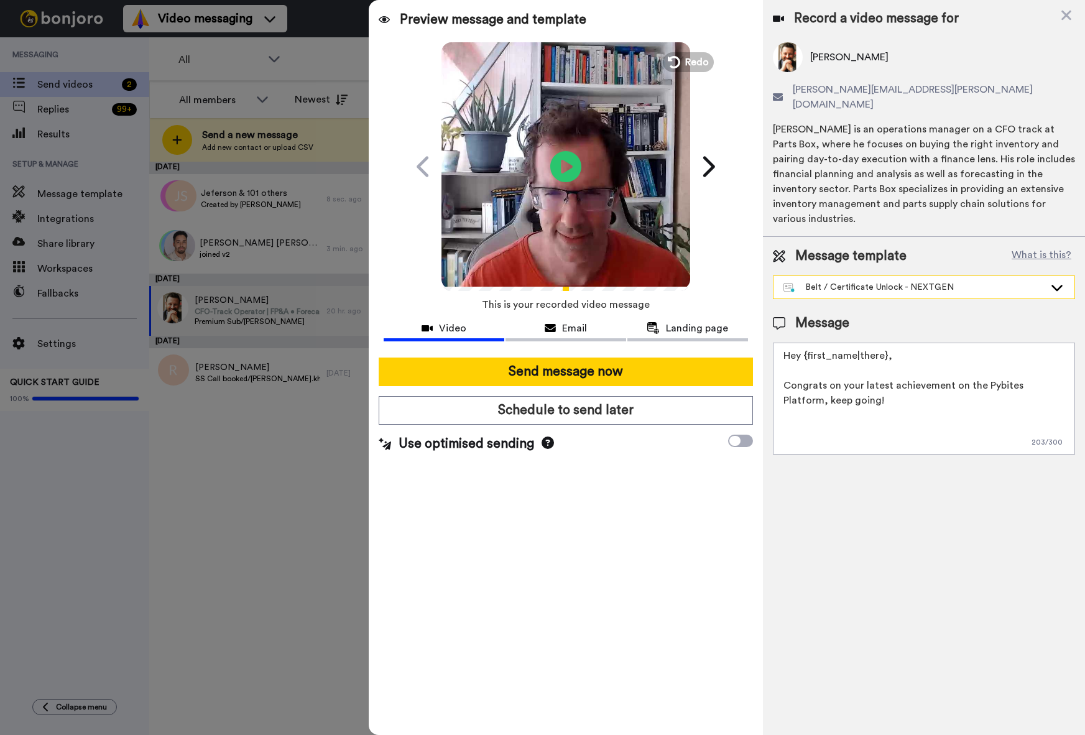
click at [840, 281] on div "Belt / Certificate Unlock - NEXTGEN" at bounding box center [913, 287] width 261 height 12
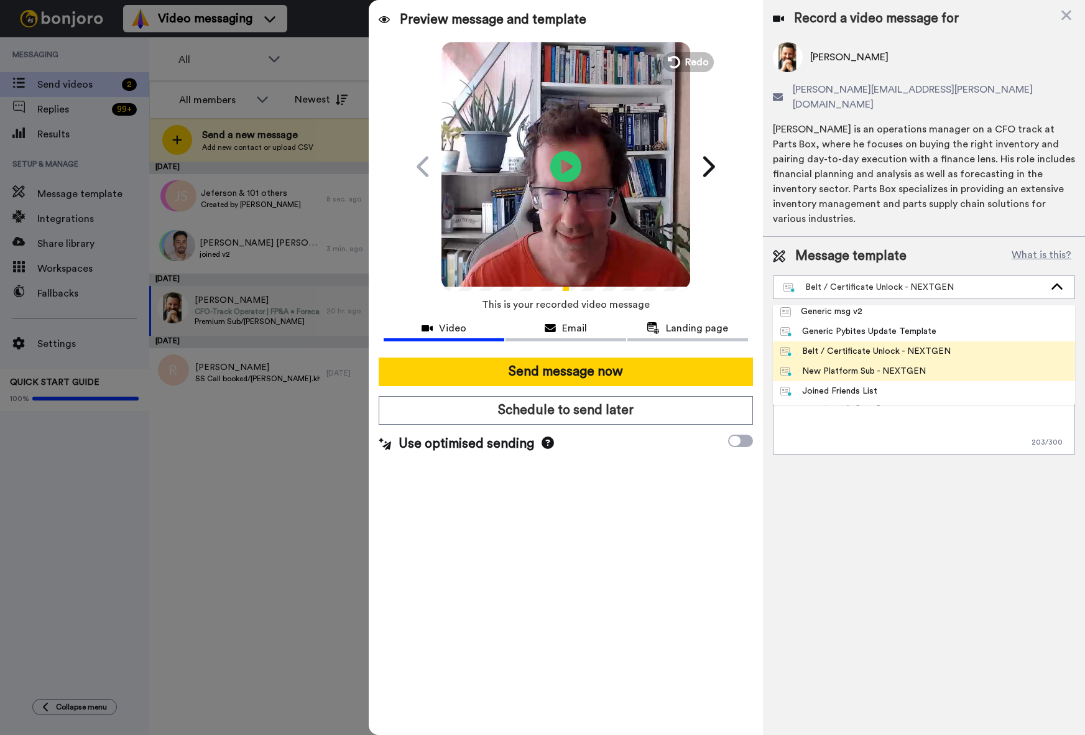
scroll to position [46, 0]
click at [884, 362] on div "New Platform Sub - NEXTGEN" at bounding box center [852, 368] width 145 height 12
type textarea "Hey {first_name|there}, Thanks for subscribing to our Bites of Py exercises, ex…"
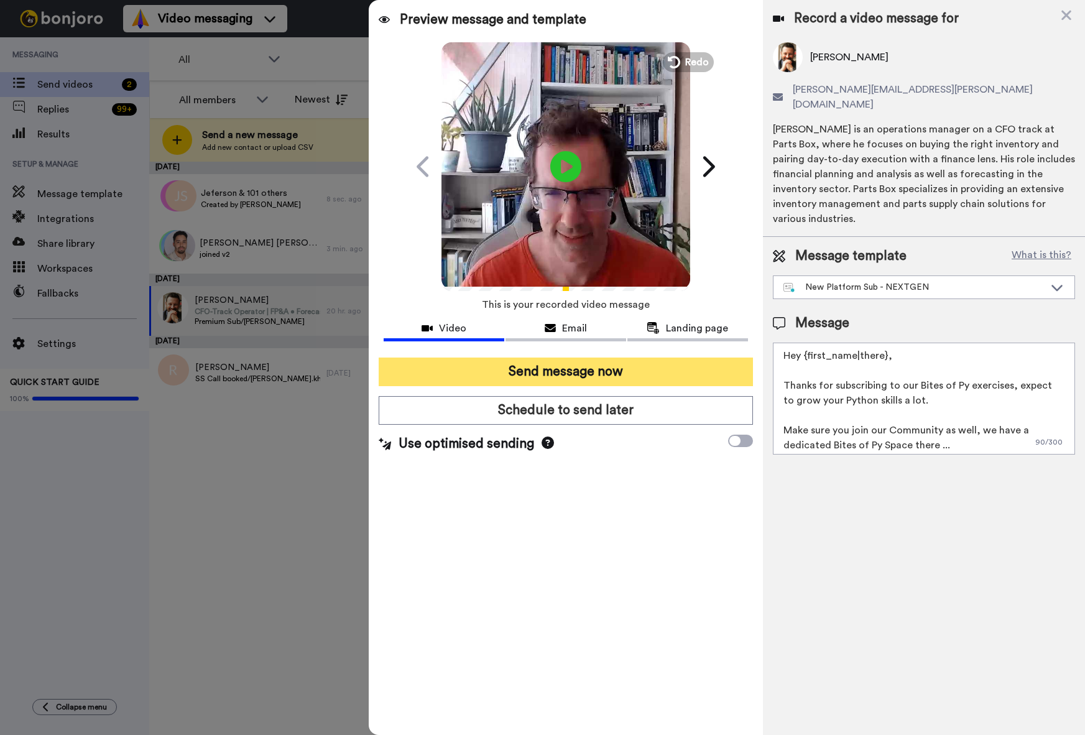
click at [587, 371] on button "Send message now" at bounding box center [566, 371] width 374 height 29
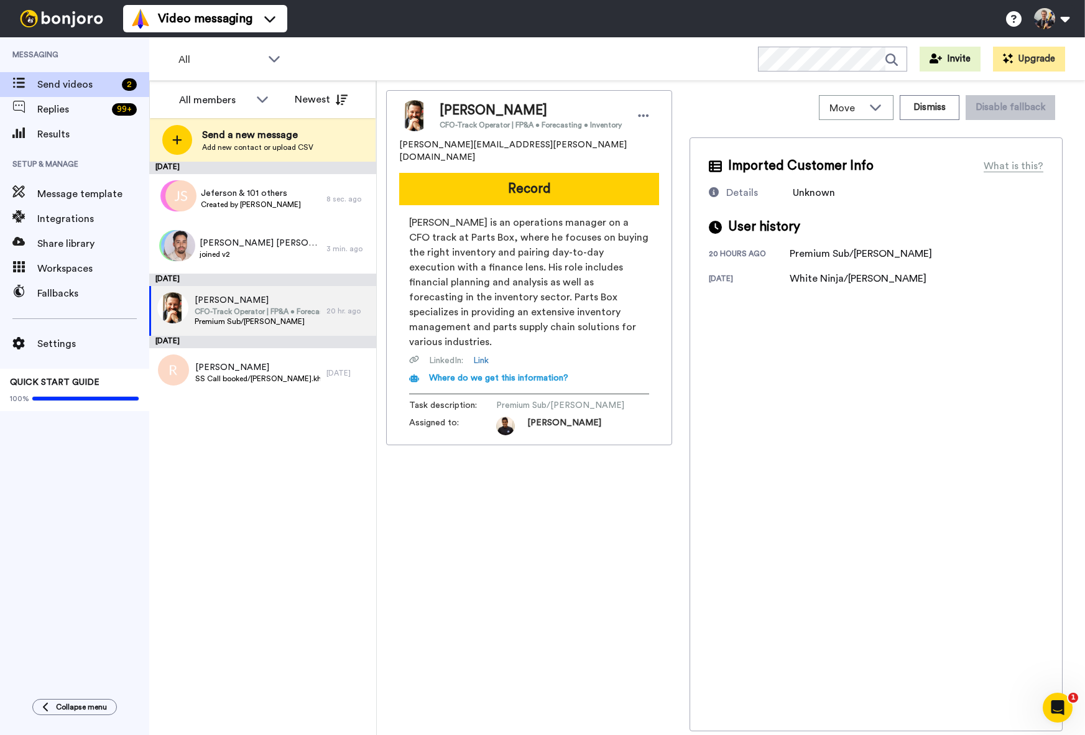
scroll to position [0, 0]
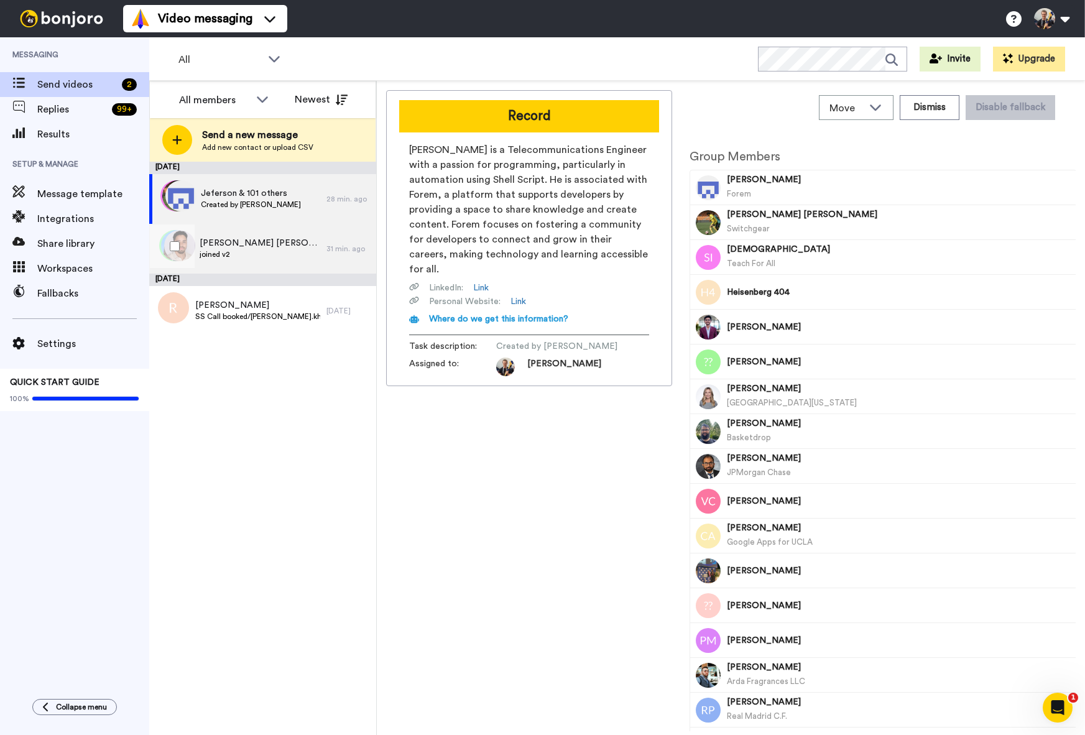
click at [271, 249] on span "[PERSON_NAME] [PERSON_NAME] & 33 others" at bounding box center [260, 243] width 121 height 12
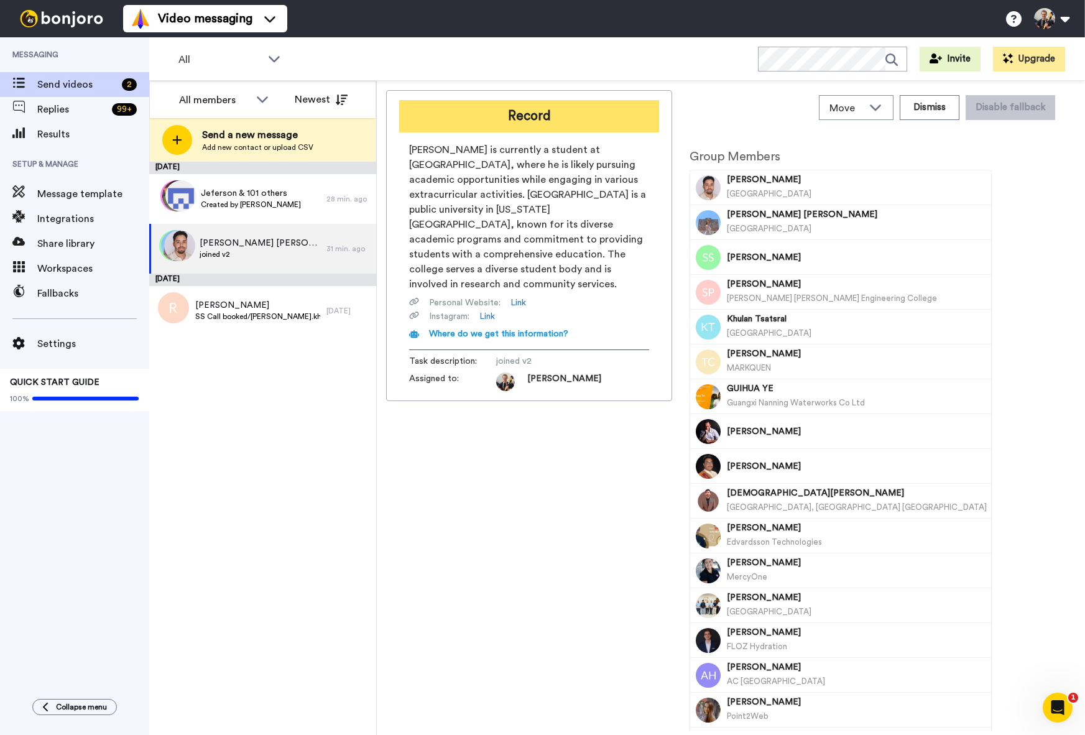
click at [581, 121] on button "Record" at bounding box center [529, 116] width 260 height 32
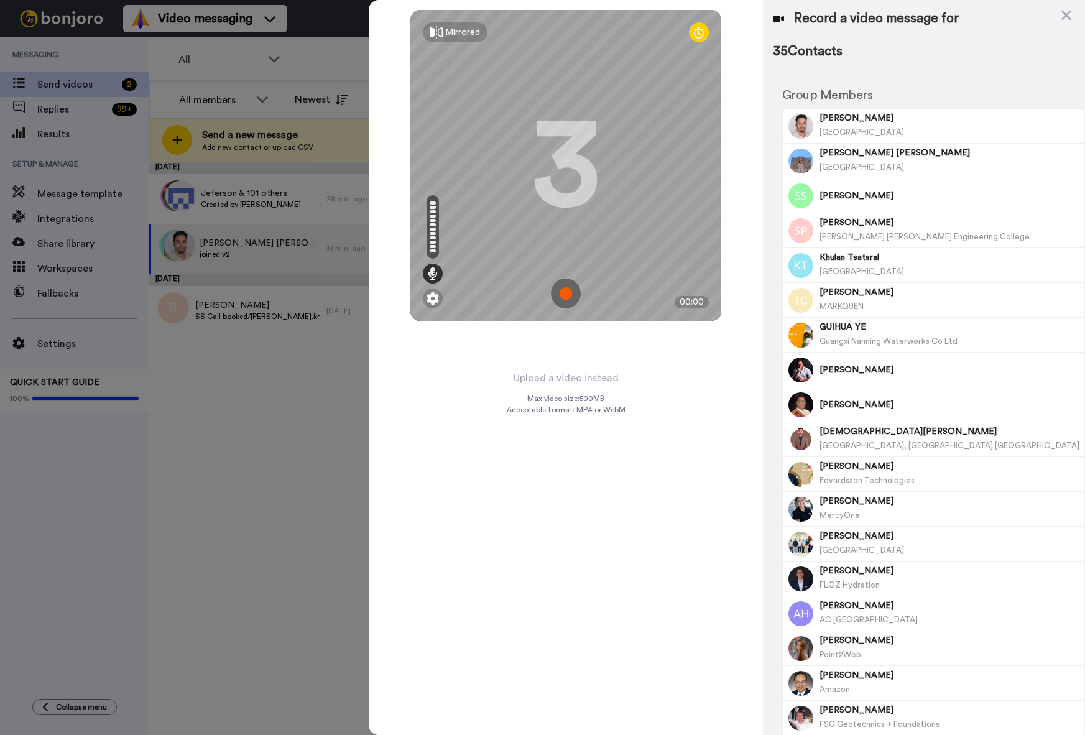
click at [567, 296] on img at bounding box center [566, 293] width 30 height 30
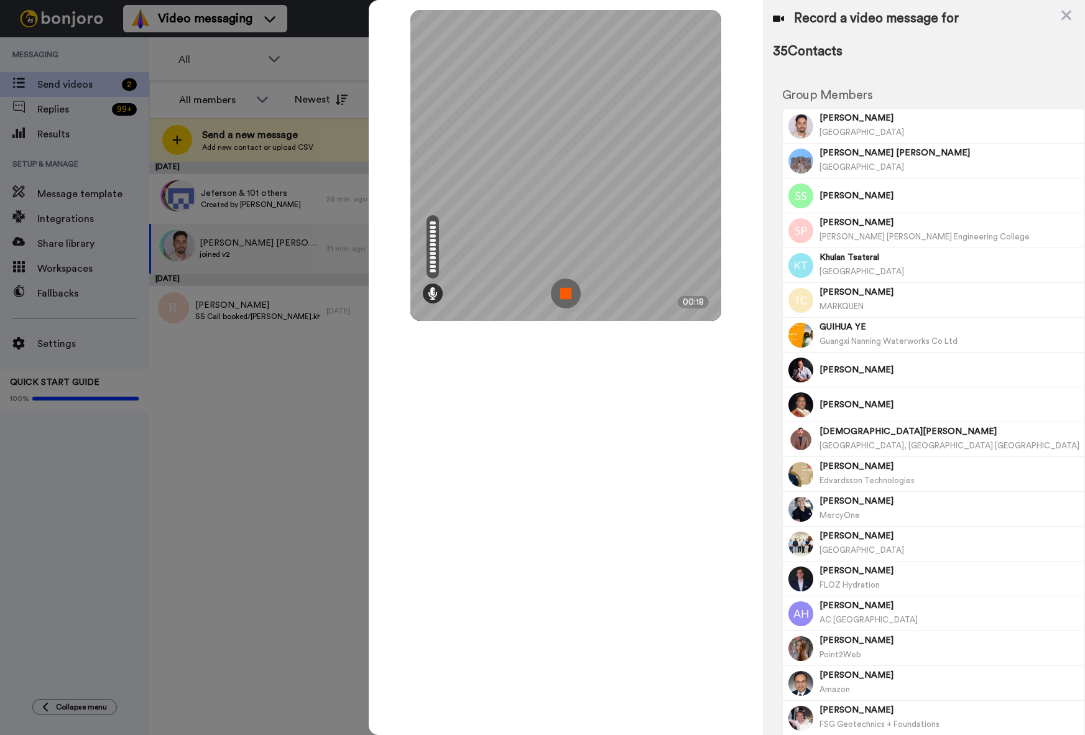
click at [562, 300] on img at bounding box center [566, 293] width 30 height 30
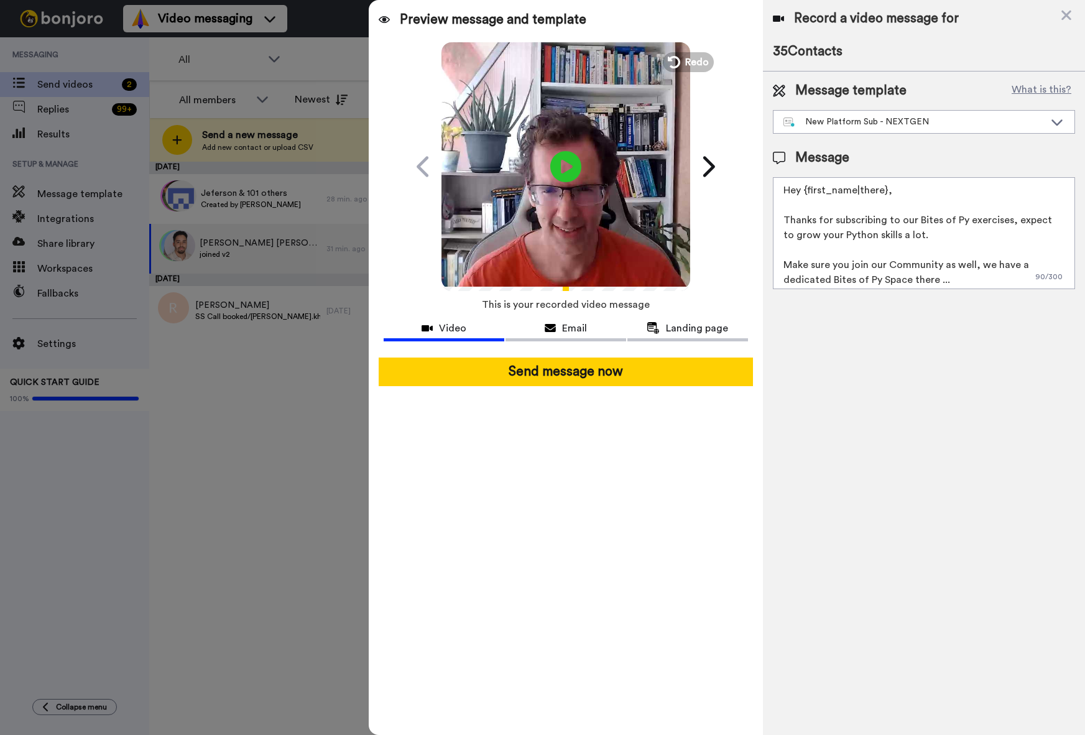
drag, startPoint x: 697, startPoint y: 67, endPoint x: 696, endPoint y: 106, distance: 39.2
click at [696, 67] on span "Redo" at bounding box center [697, 62] width 24 height 15
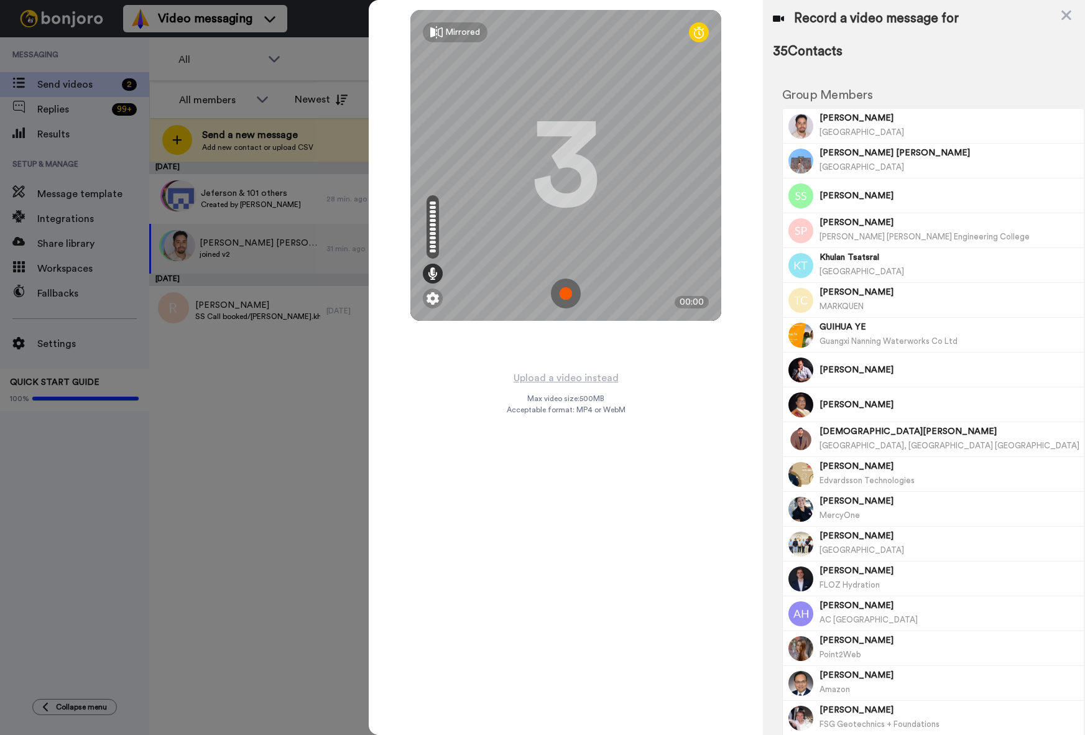
click at [566, 296] on img at bounding box center [566, 293] width 30 height 30
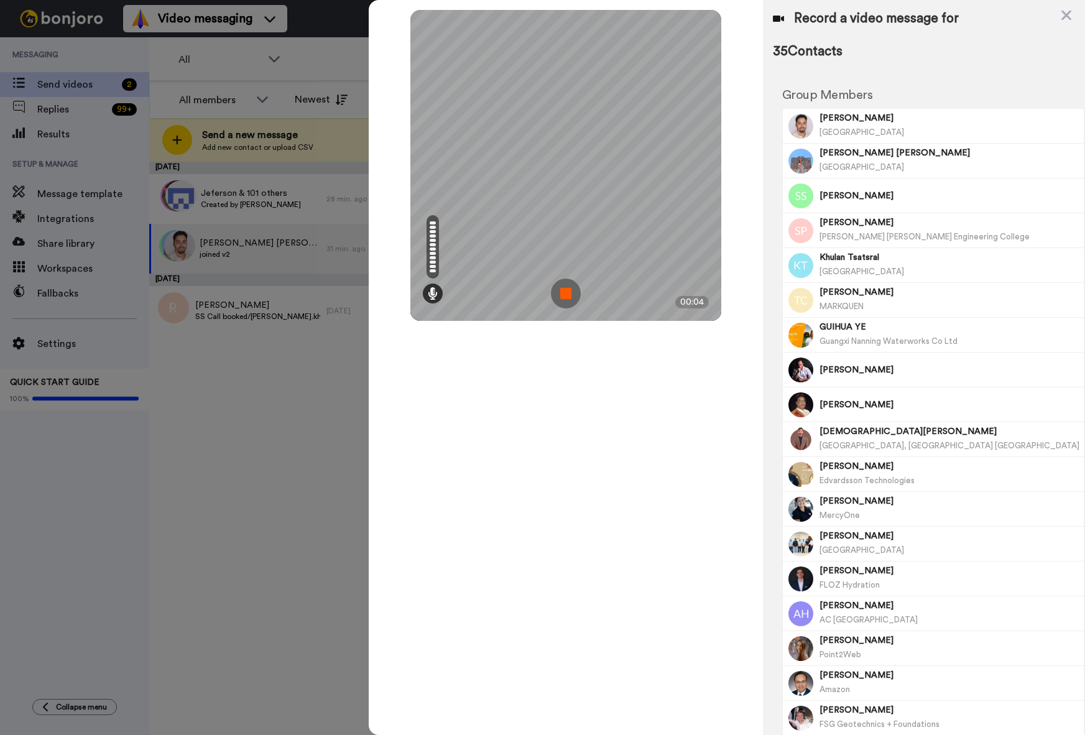
click at [566, 289] on img at bounding box center [566, 293] width 30 height 30
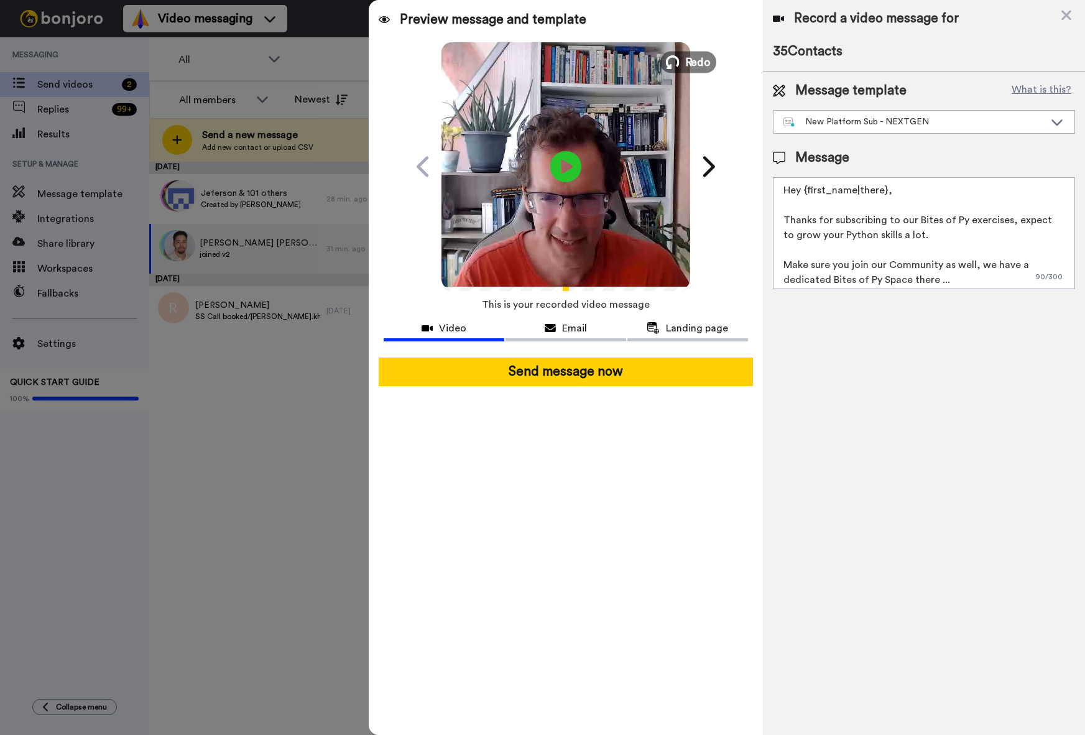
click at [694, 58] on span "Redo" at bounding box center [698, 61] width 26 height 16
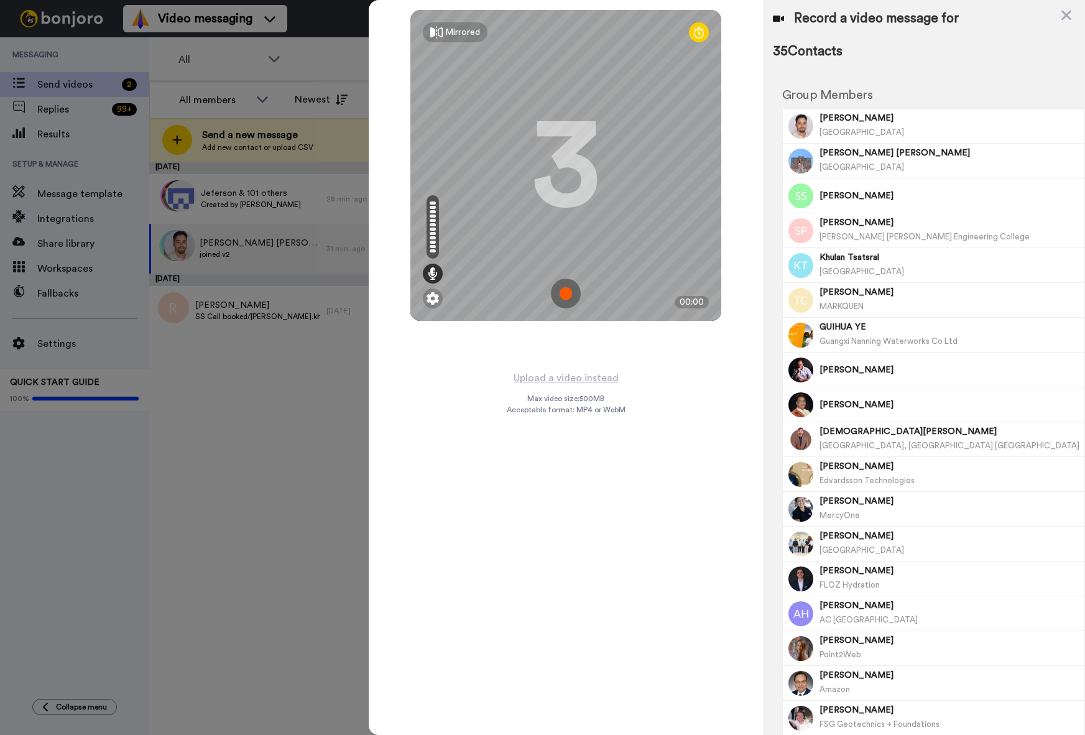
click at [567, 296] on img at bounding box center [566, 293] width 30 height 30
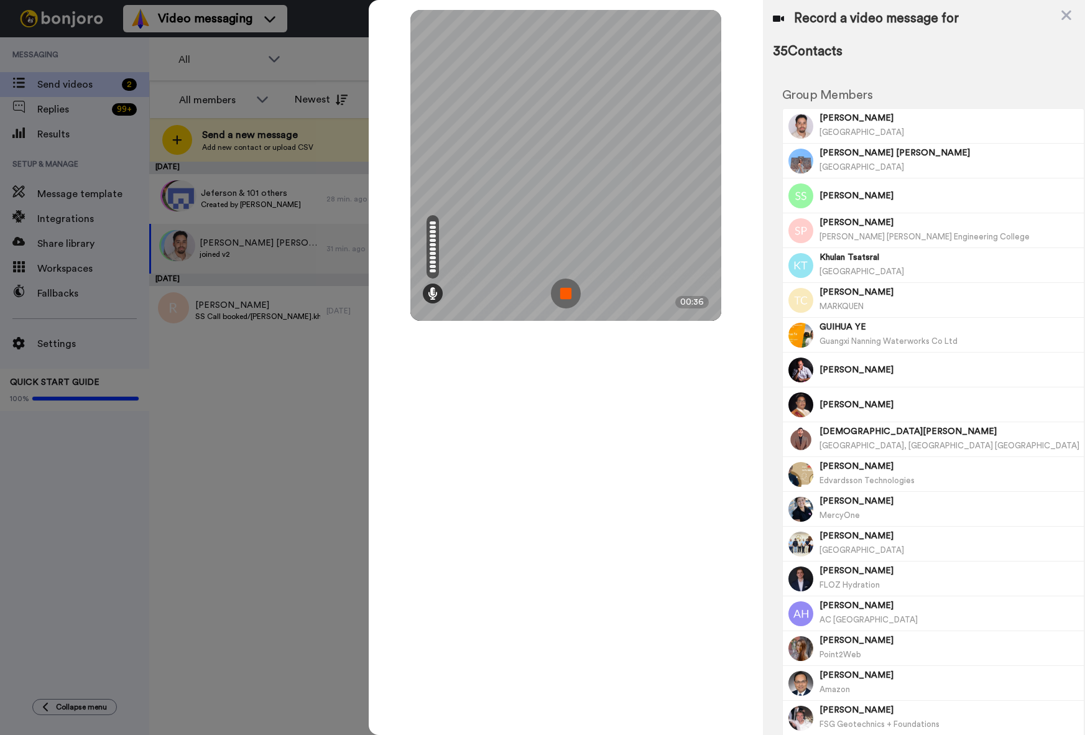
click at [566, 294] on img at bounding box center [566, 293] width 30 height 30
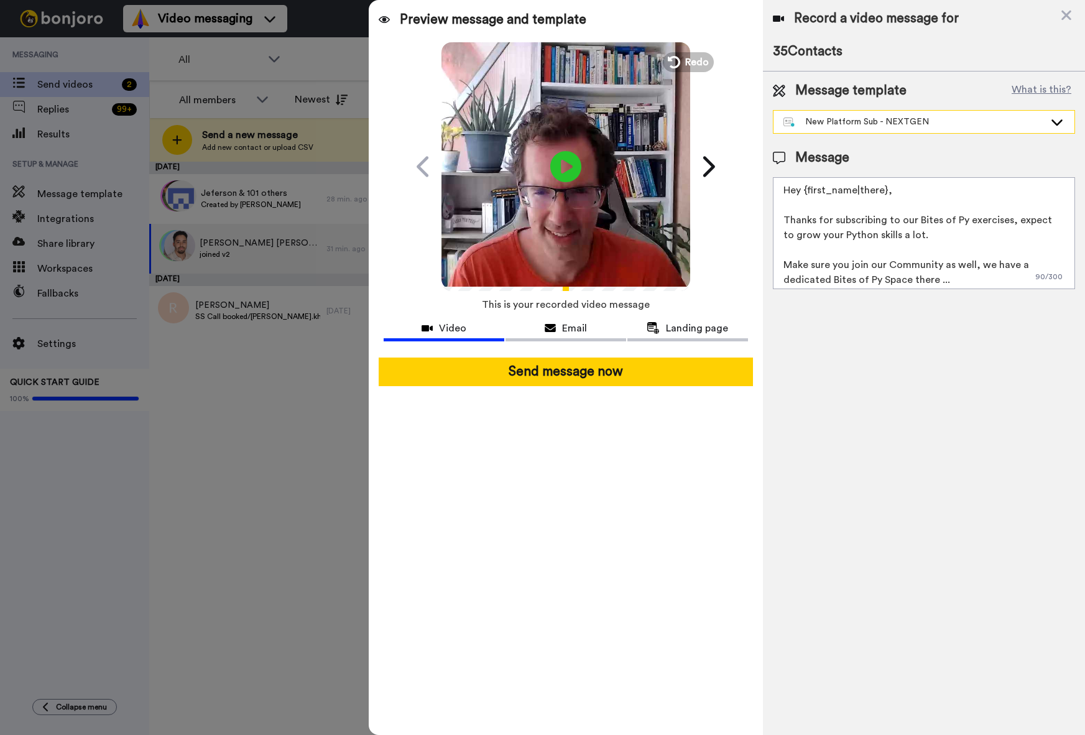
click at [873, 122] on div "New Platform Sub - NEXTGEN" at bounding box center [913, 122] width 261 height 12
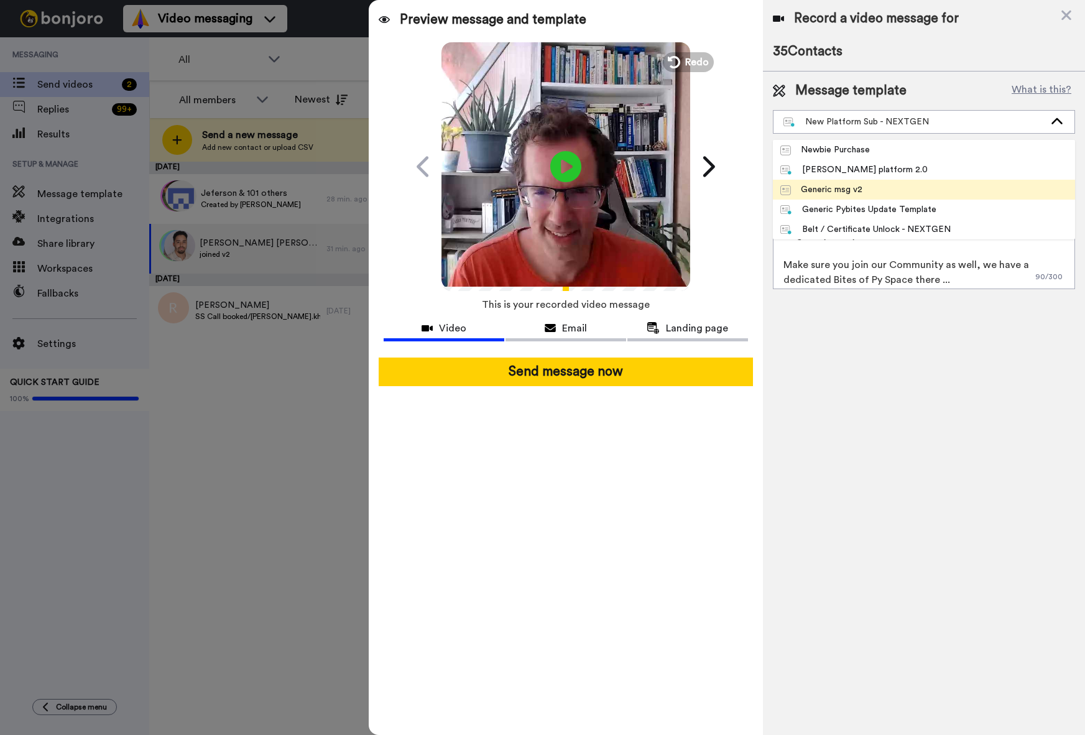
click at [858, 185] on div "Generic msg v2" at bounding box center [821, 189] width 82 height 12
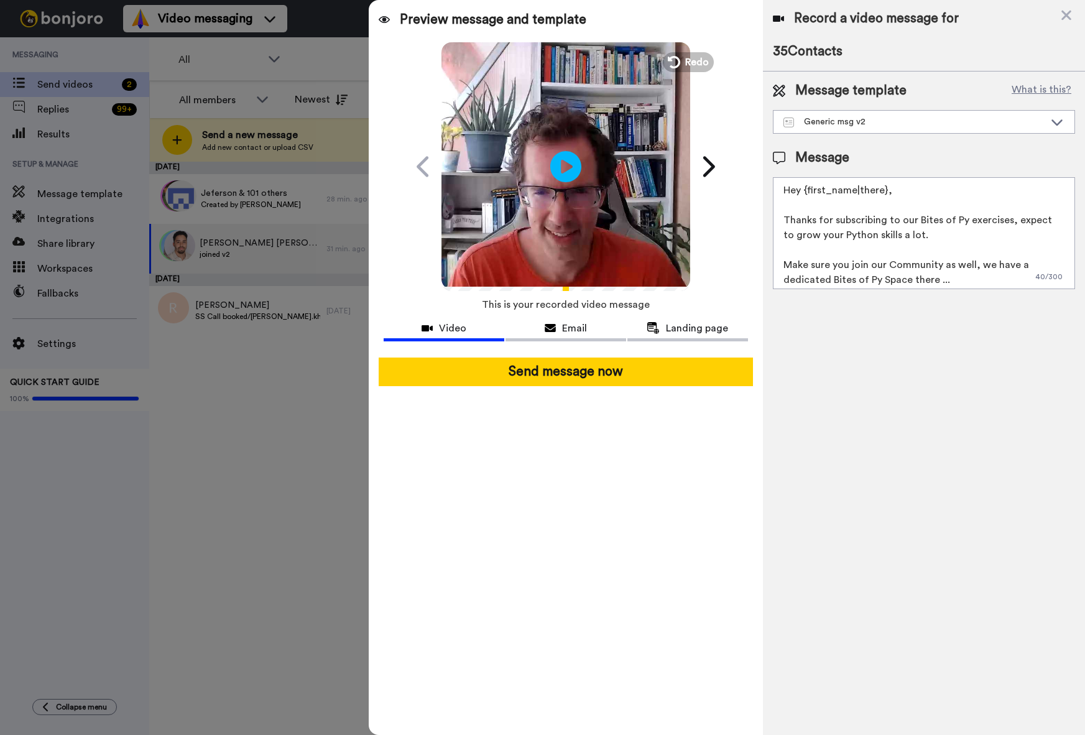
type textarea "Hey {first_name|there}, I wanted to personally welcome you to Pybites. Super ex…"
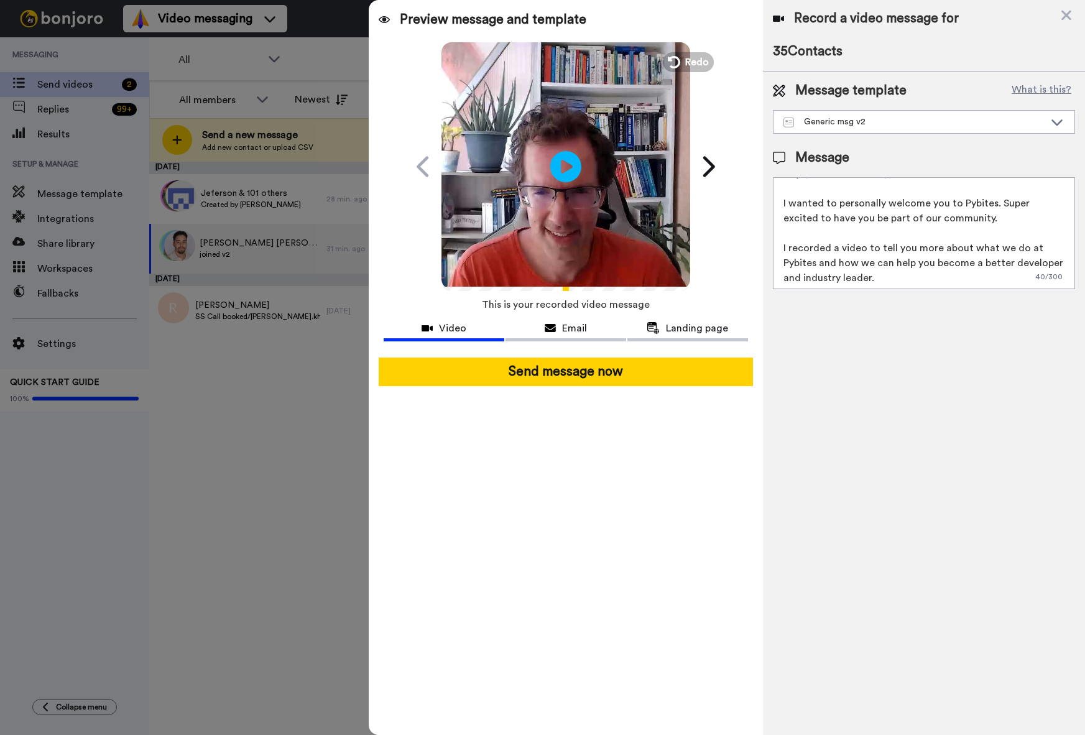
scroll to position [19, 0]
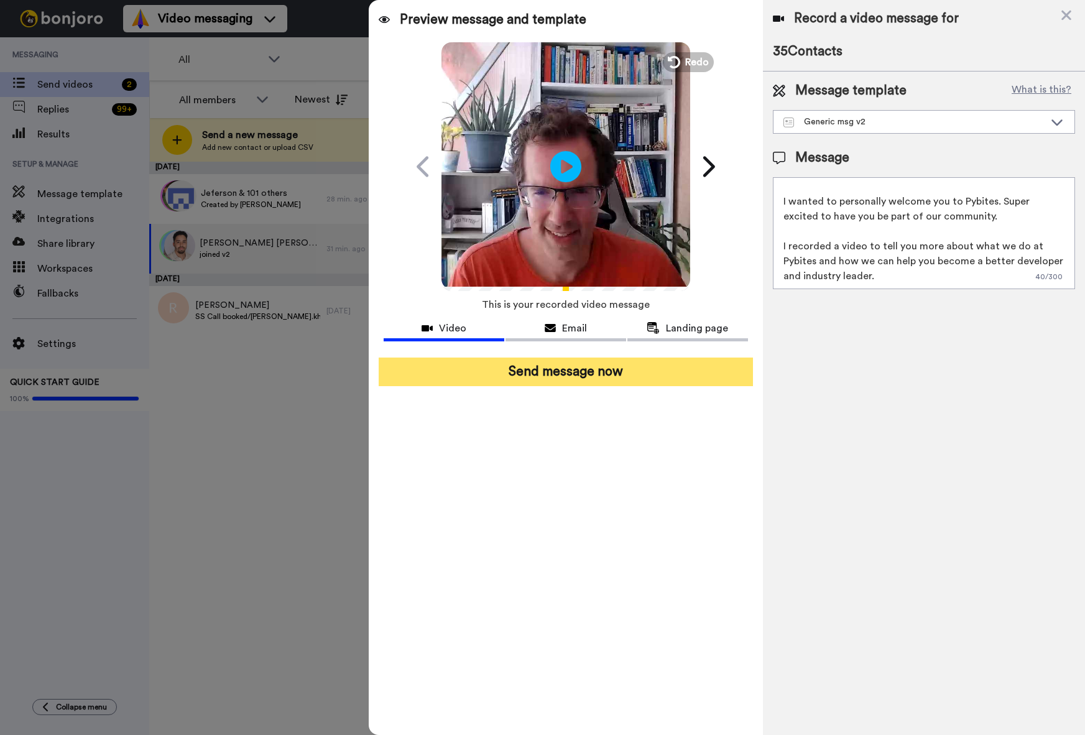
click at [566, 372] on button "Send message now" at bounding box center [566, 371] width 374 height 29
